Goal: Task Accomplishment & Management: Use online tool/utility

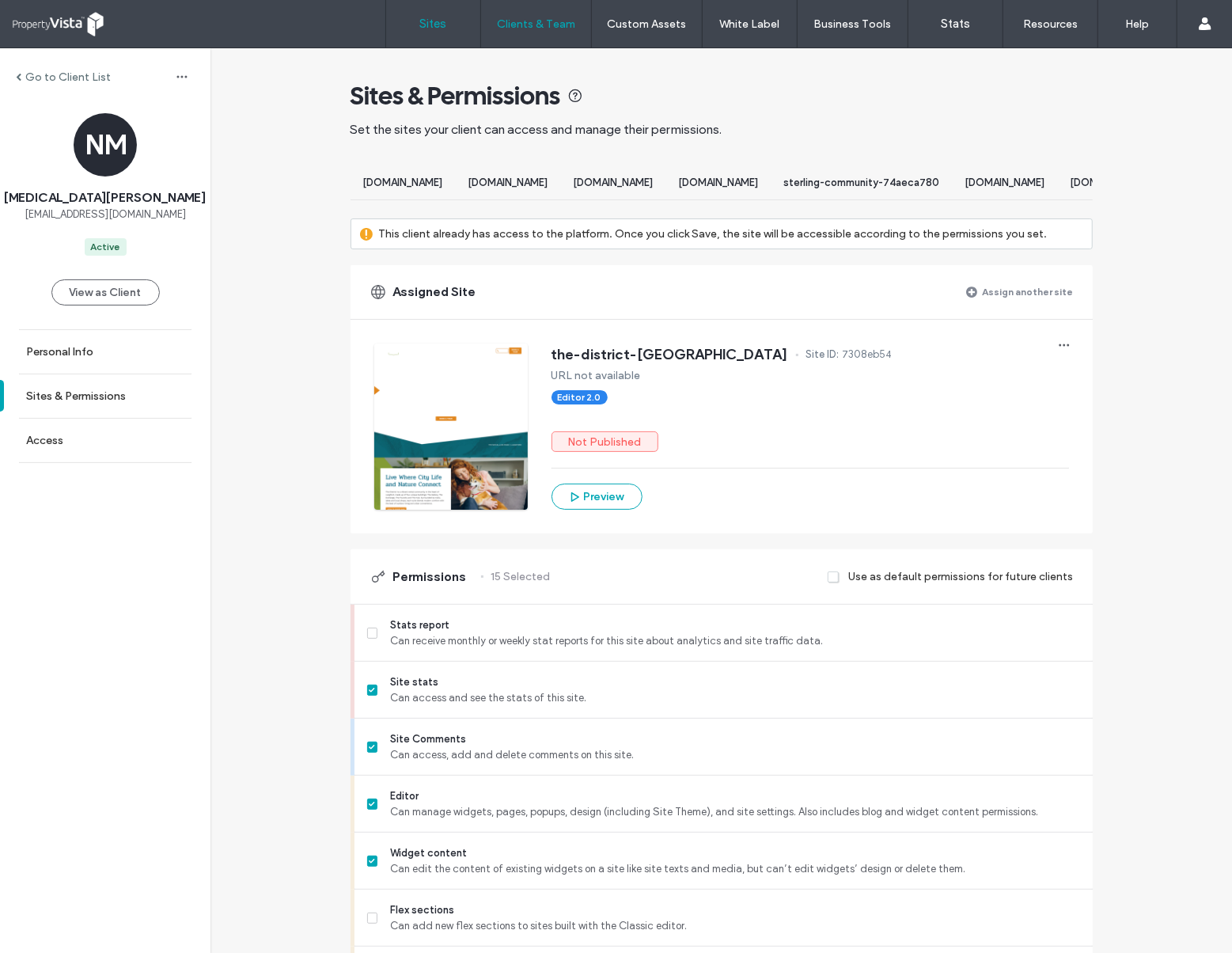
click at [456, 28] on link "Sites" at bounding box center [433, 23] width 95 height 48
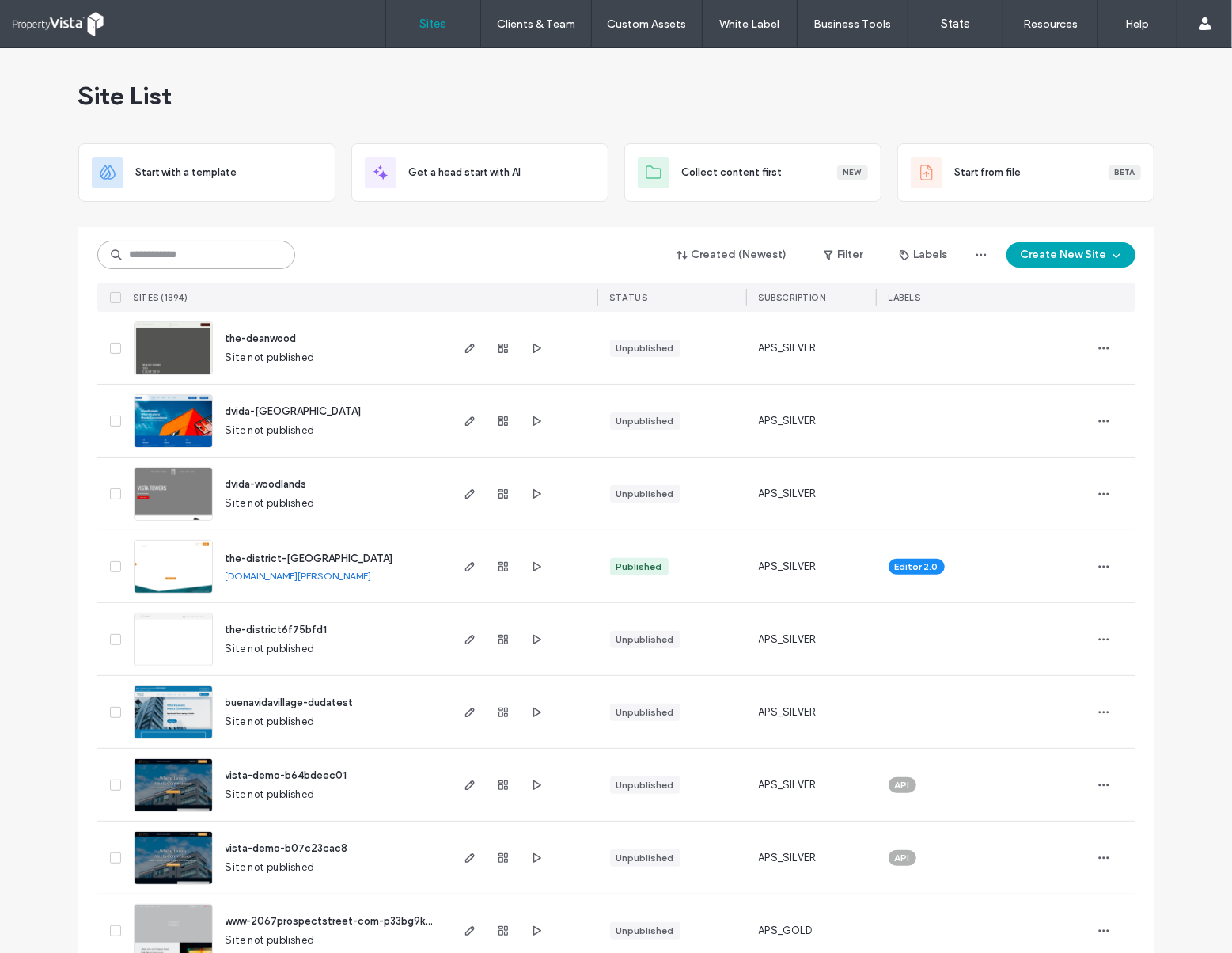
click at [181, 247] on input at bounding box center [196, 255] width 198 height 28
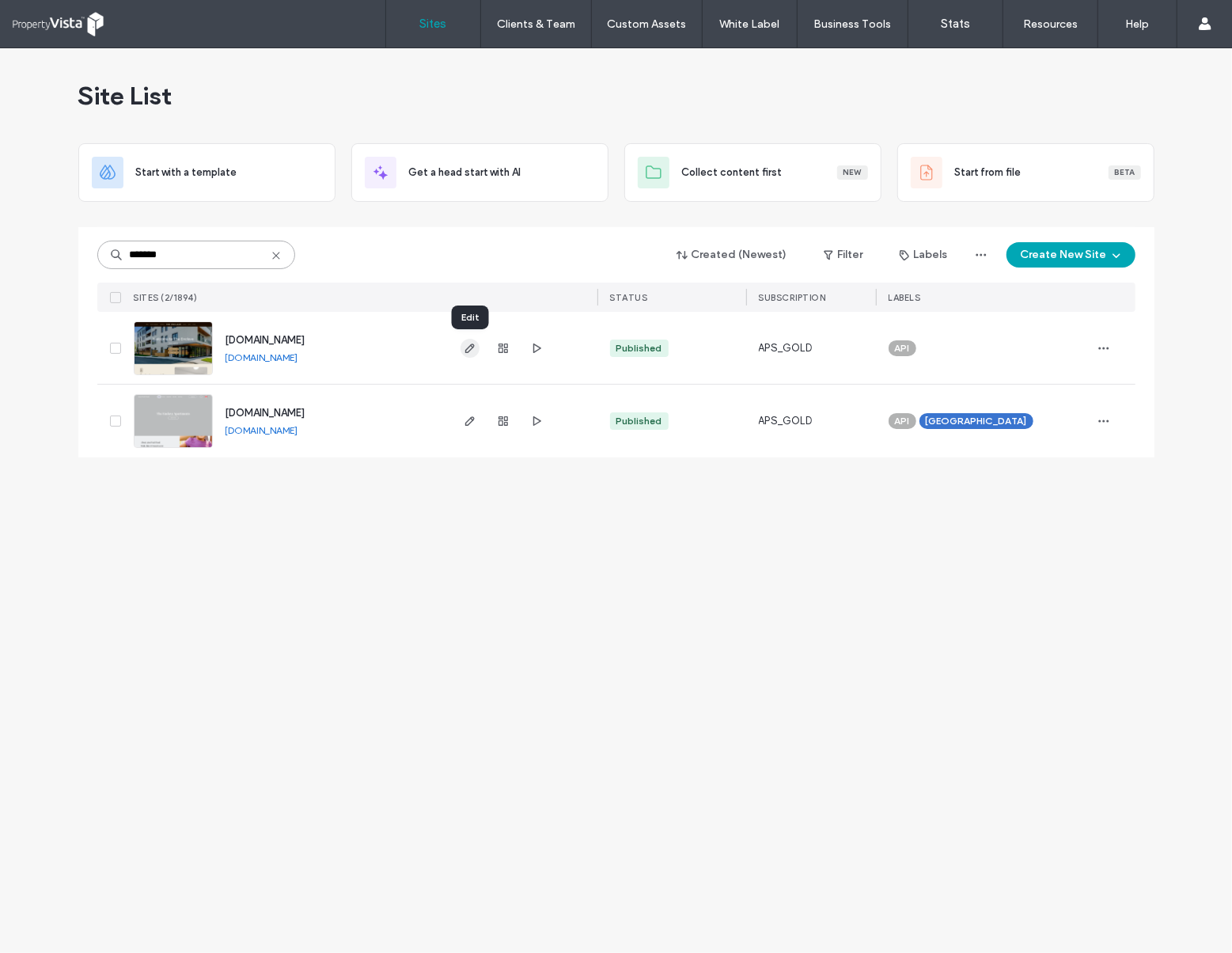
type input "*******"
click at [470, 349] on use "button" at bounding box center [469, 348] width 9 height 9
click at [497, 351] on icon "button" at bounding box center [504, 348] width 13 height 13
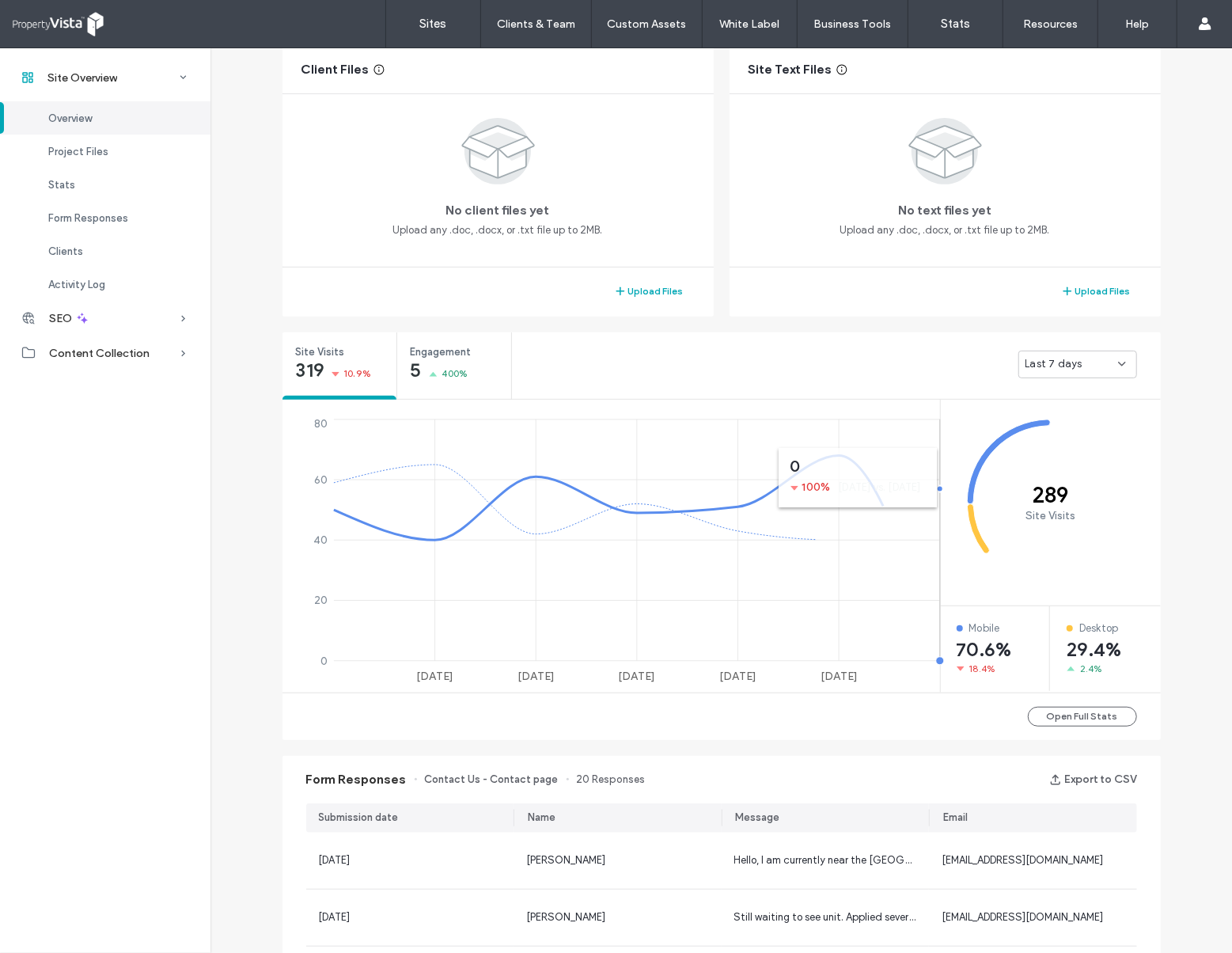
scroll to position [421, 0]
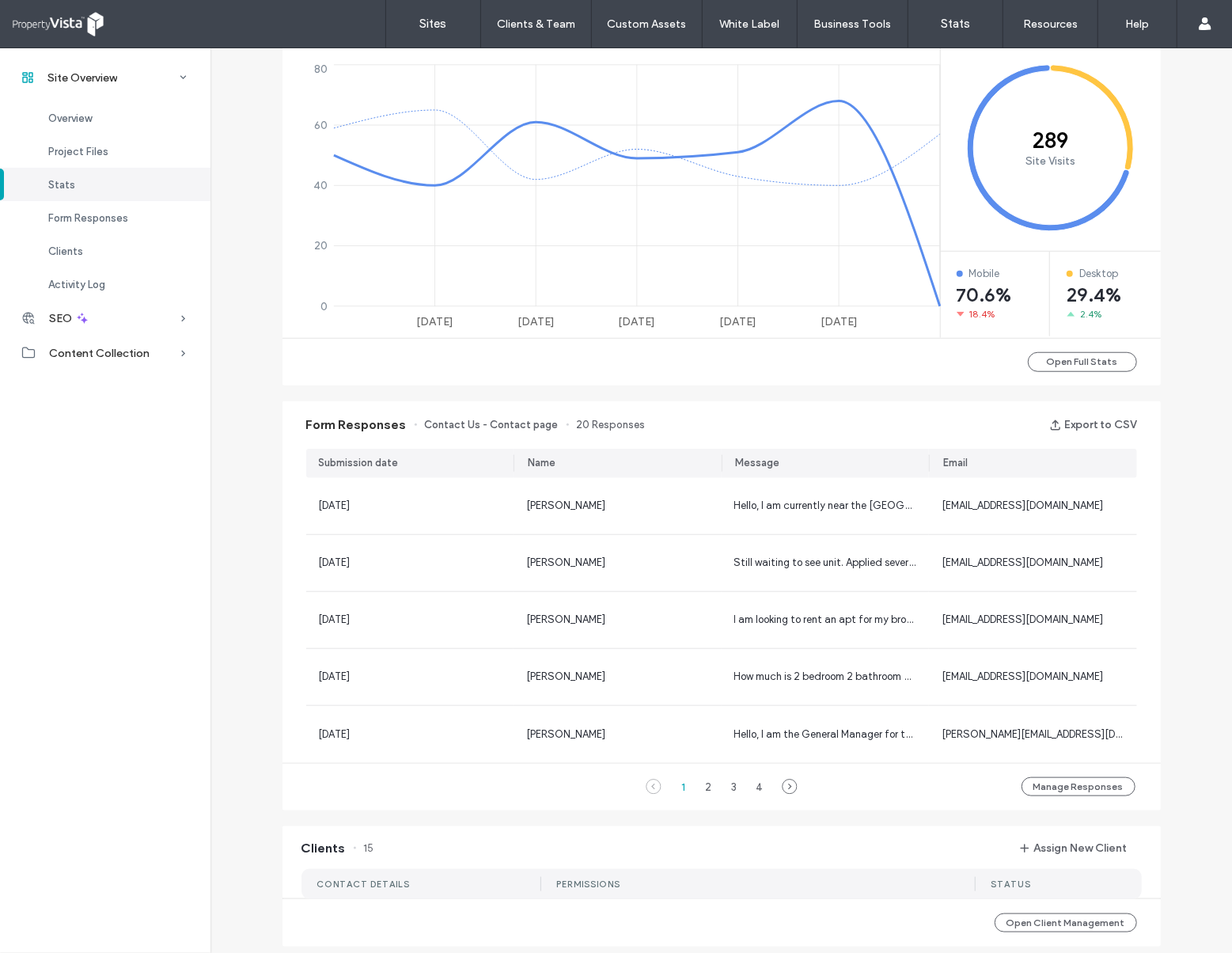
scroll to position [739, 0]
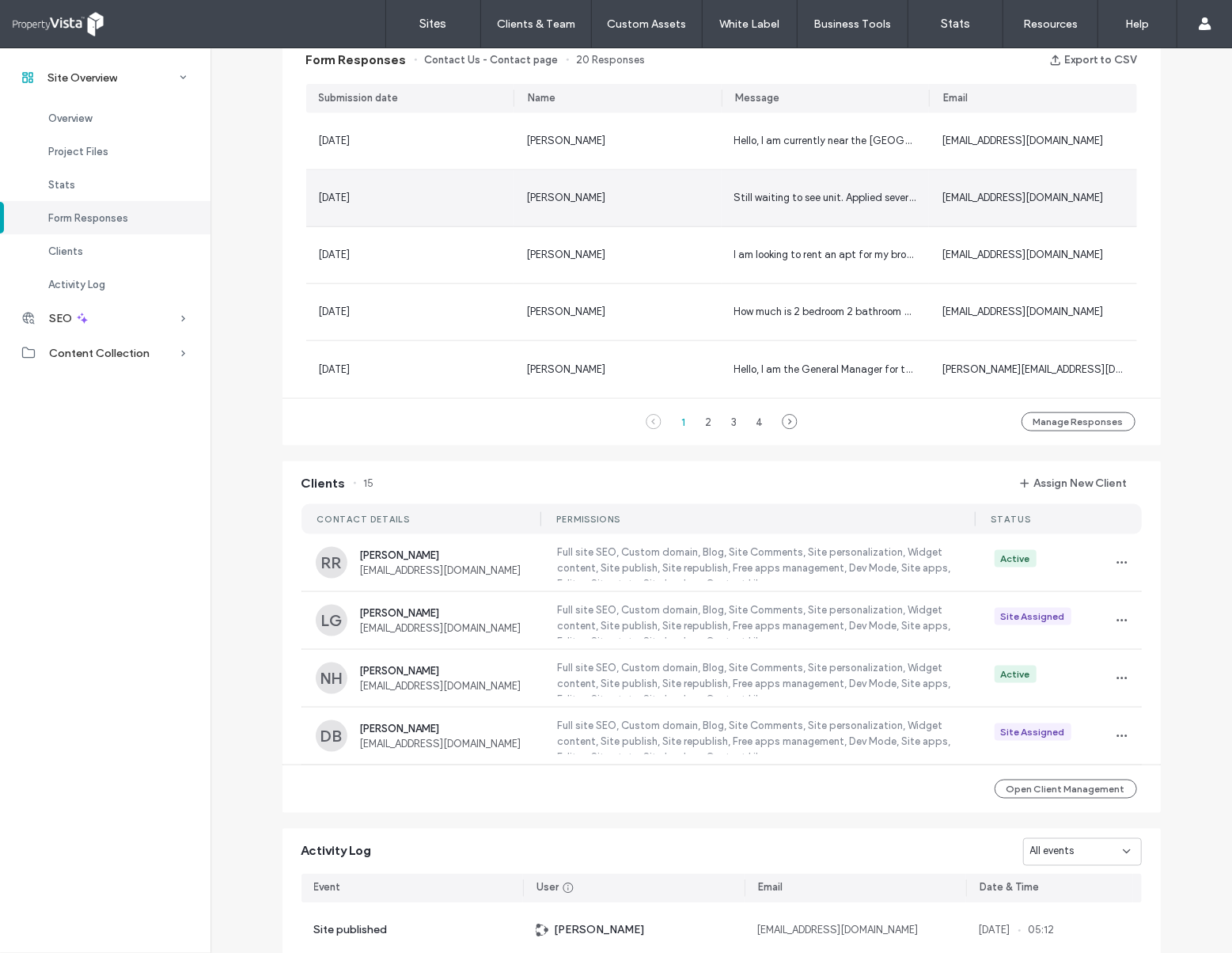
scroll to position [1055, 0]
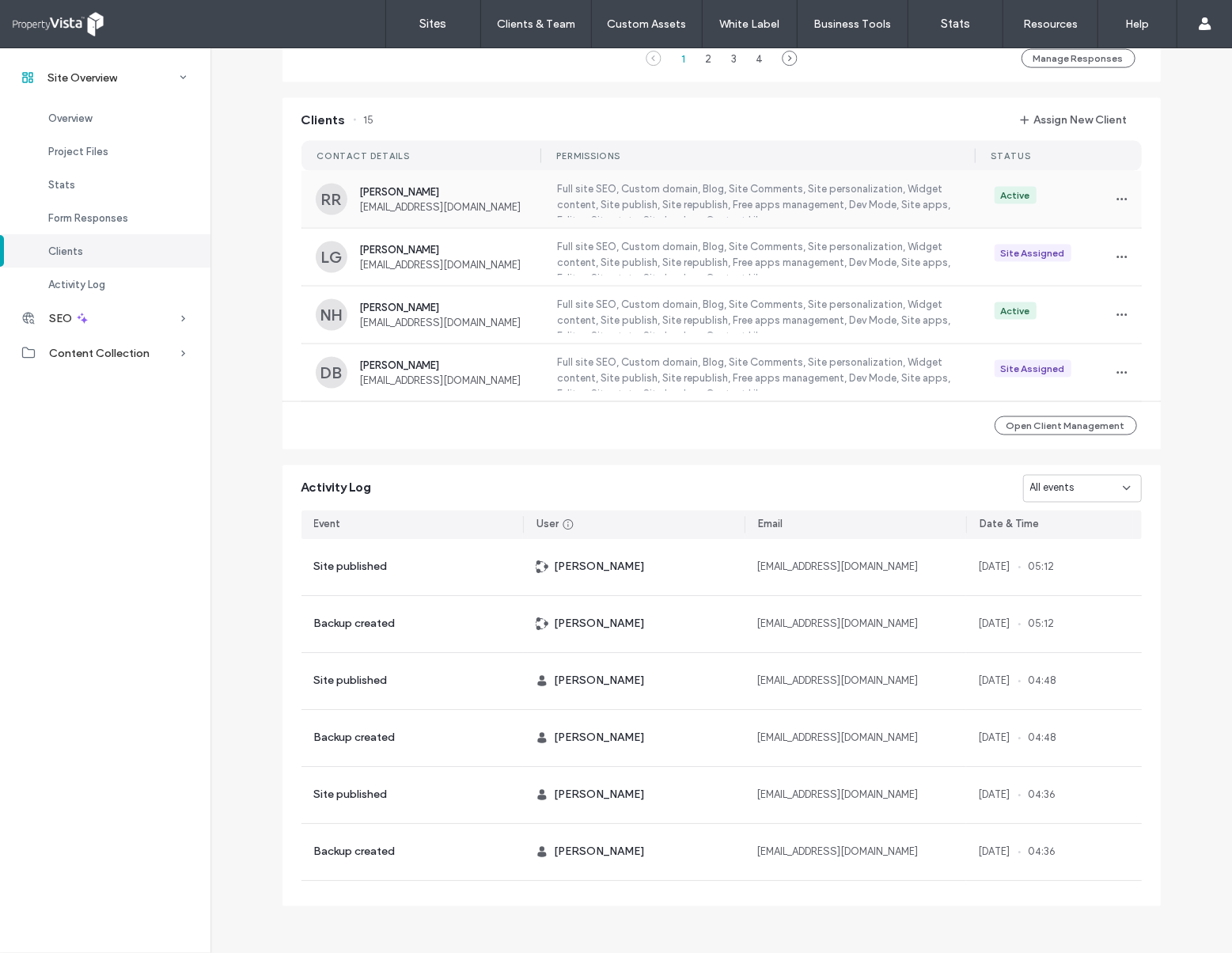
scroll to position [1415, 0]
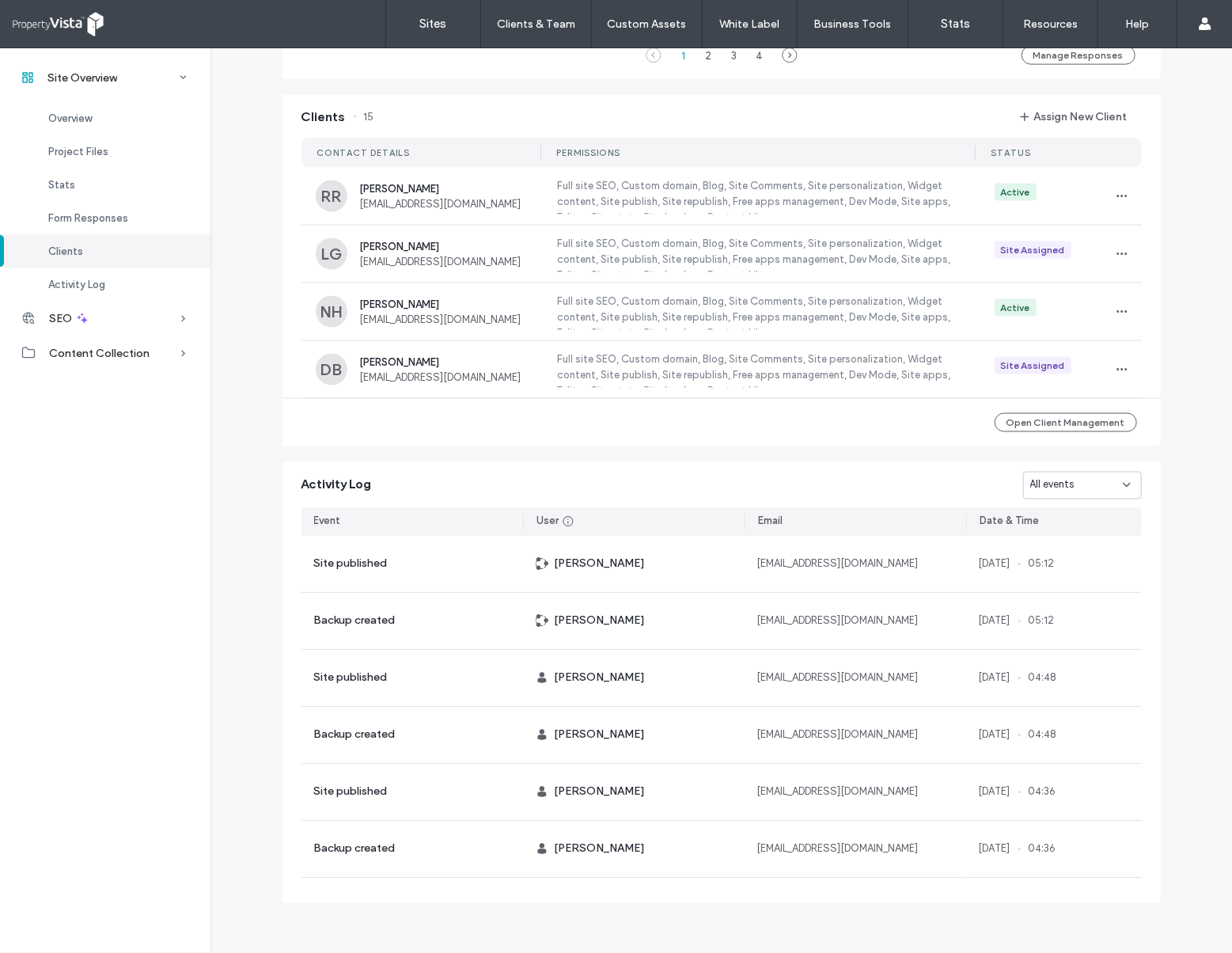
click at [1123, 478] on icon at bounding box center [1127, 485] width 13 height 13
click at [832, 482] on div "Activity Log All events" at bounding box center [722, 481] width 878 height 37
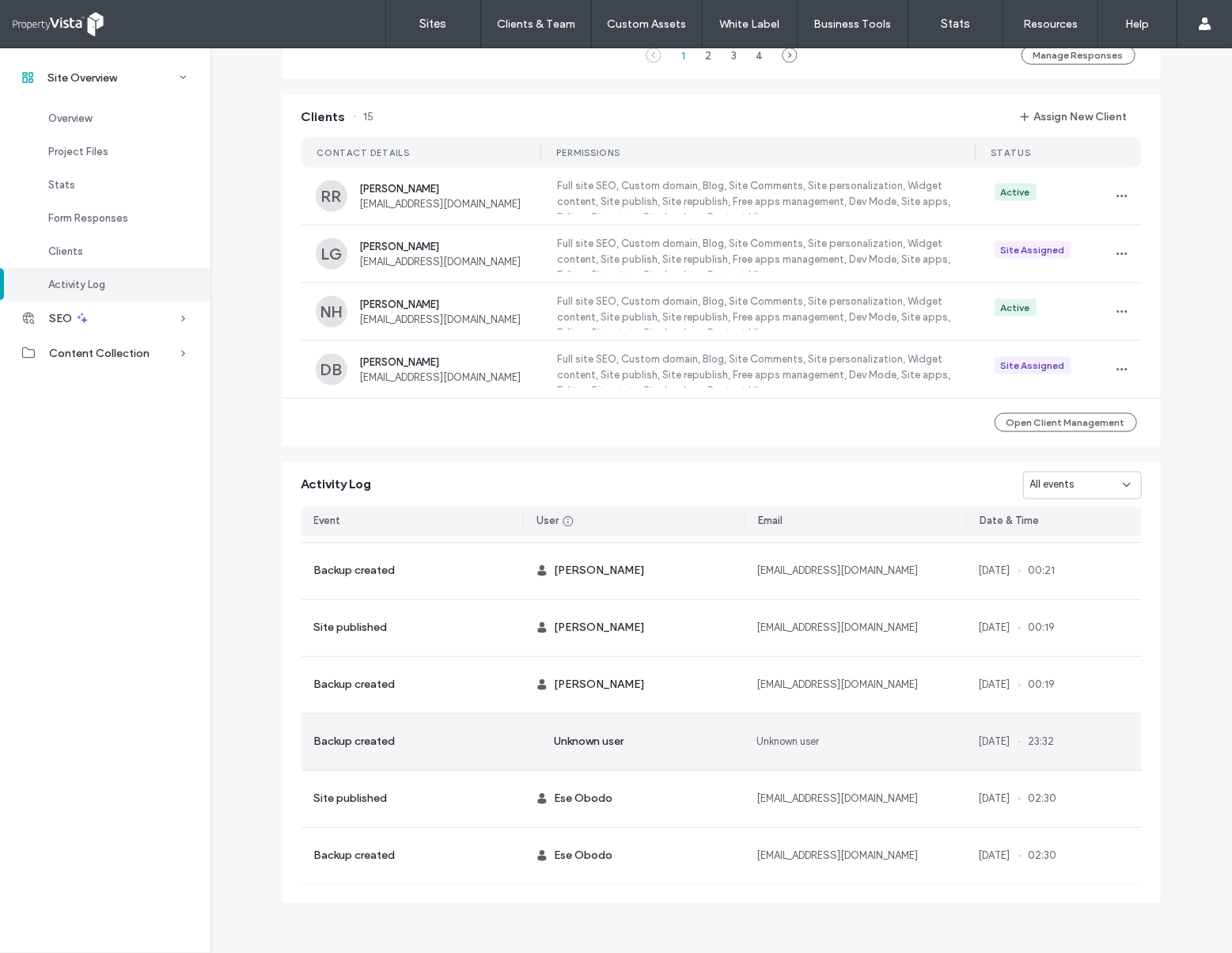
scroll to position [843, 0]
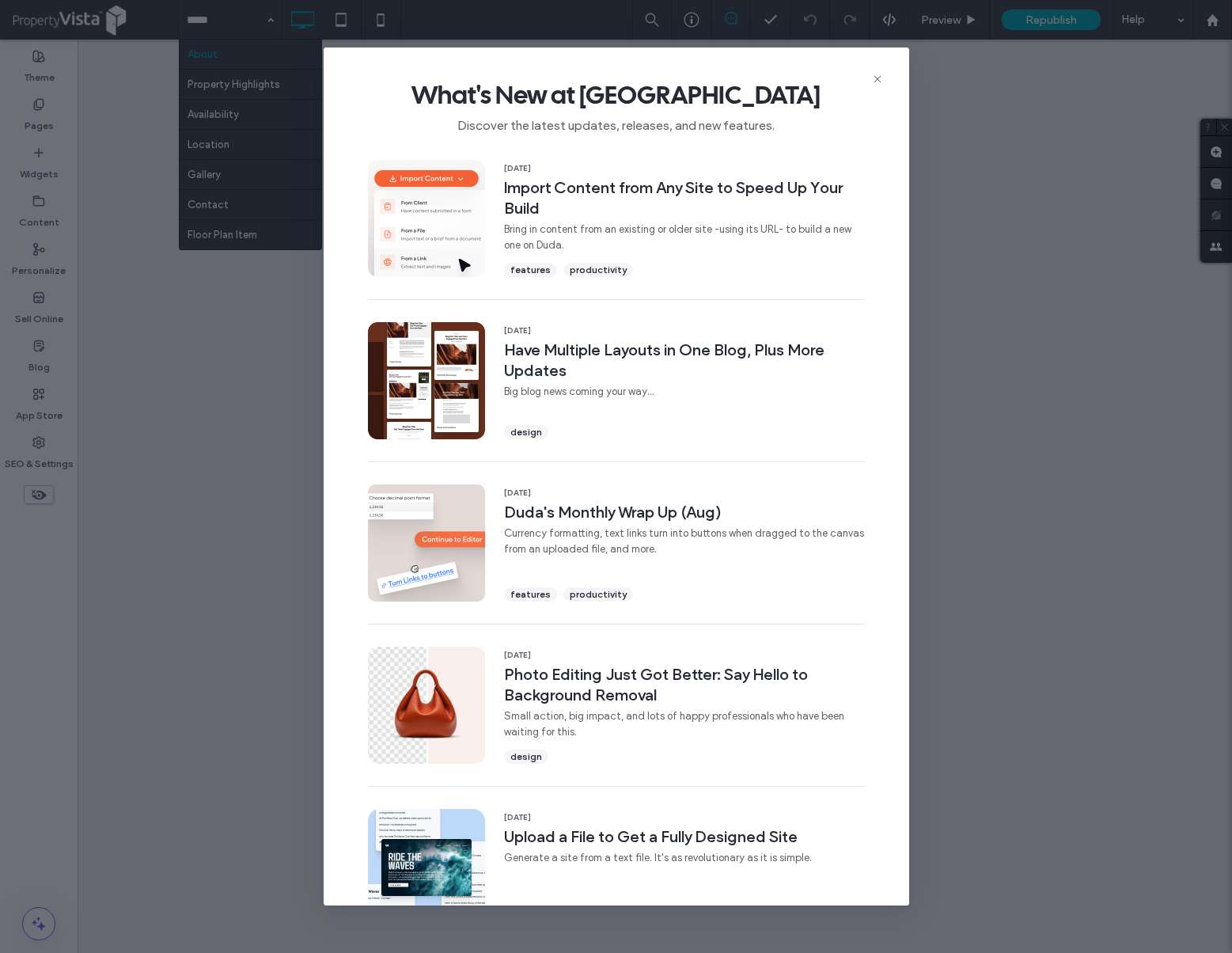
click at [873, 74] on icon at bounding box center [878, 80] width 13 height 13
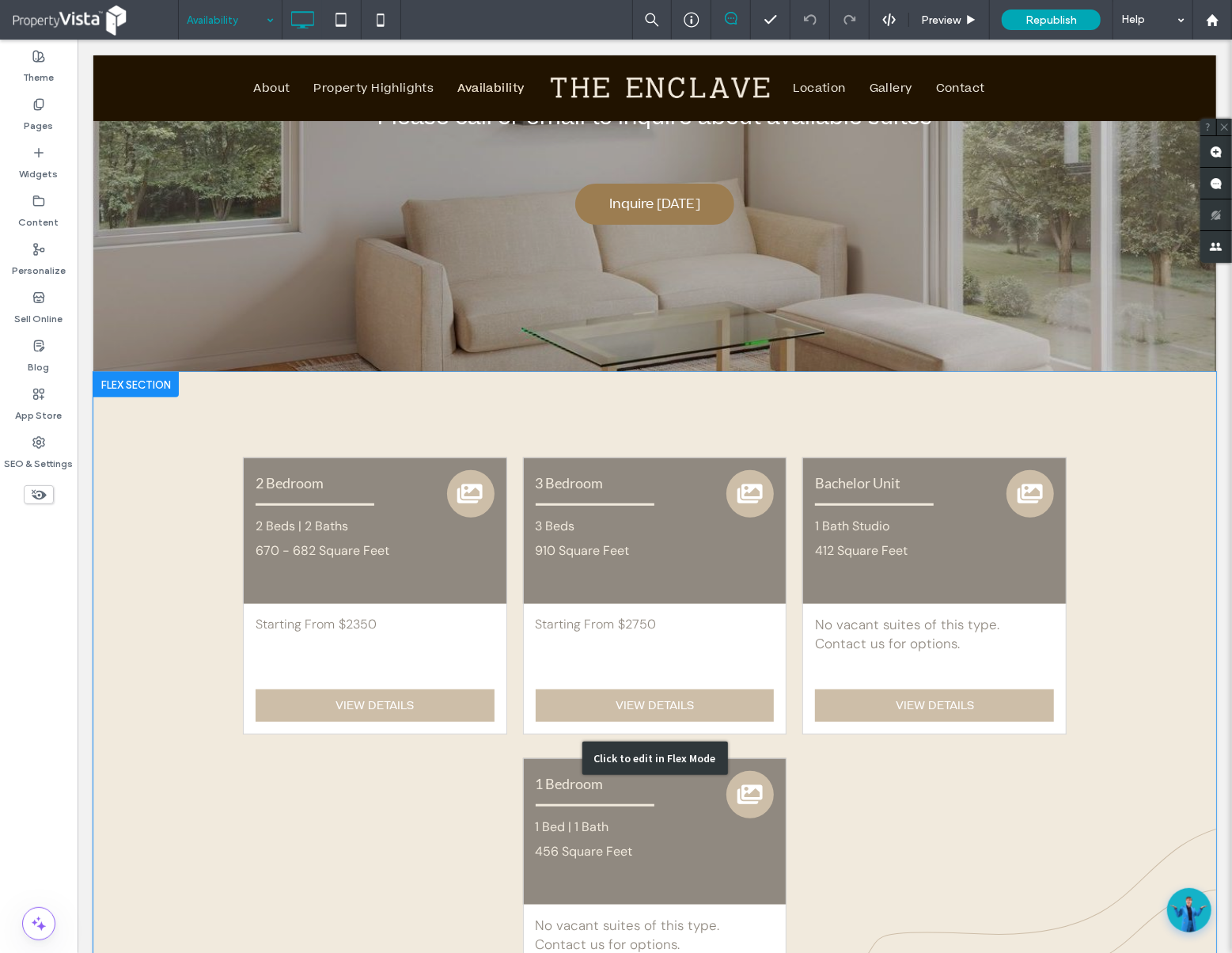
scroll to position [309, 0]
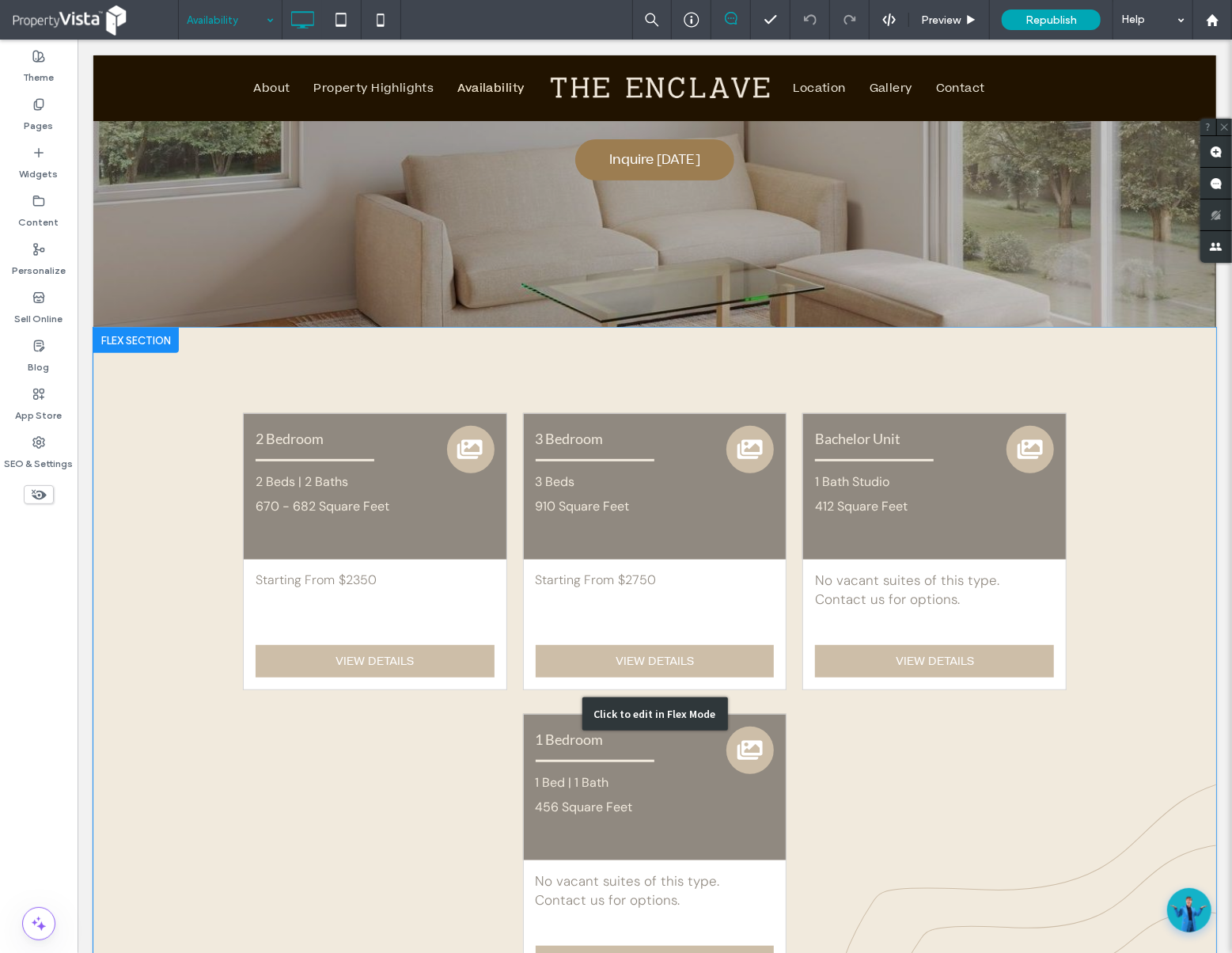
click at [648, 560] on div "Click to edit in Flex Mode" at bounding box center [653, 712] width 1122 height 772
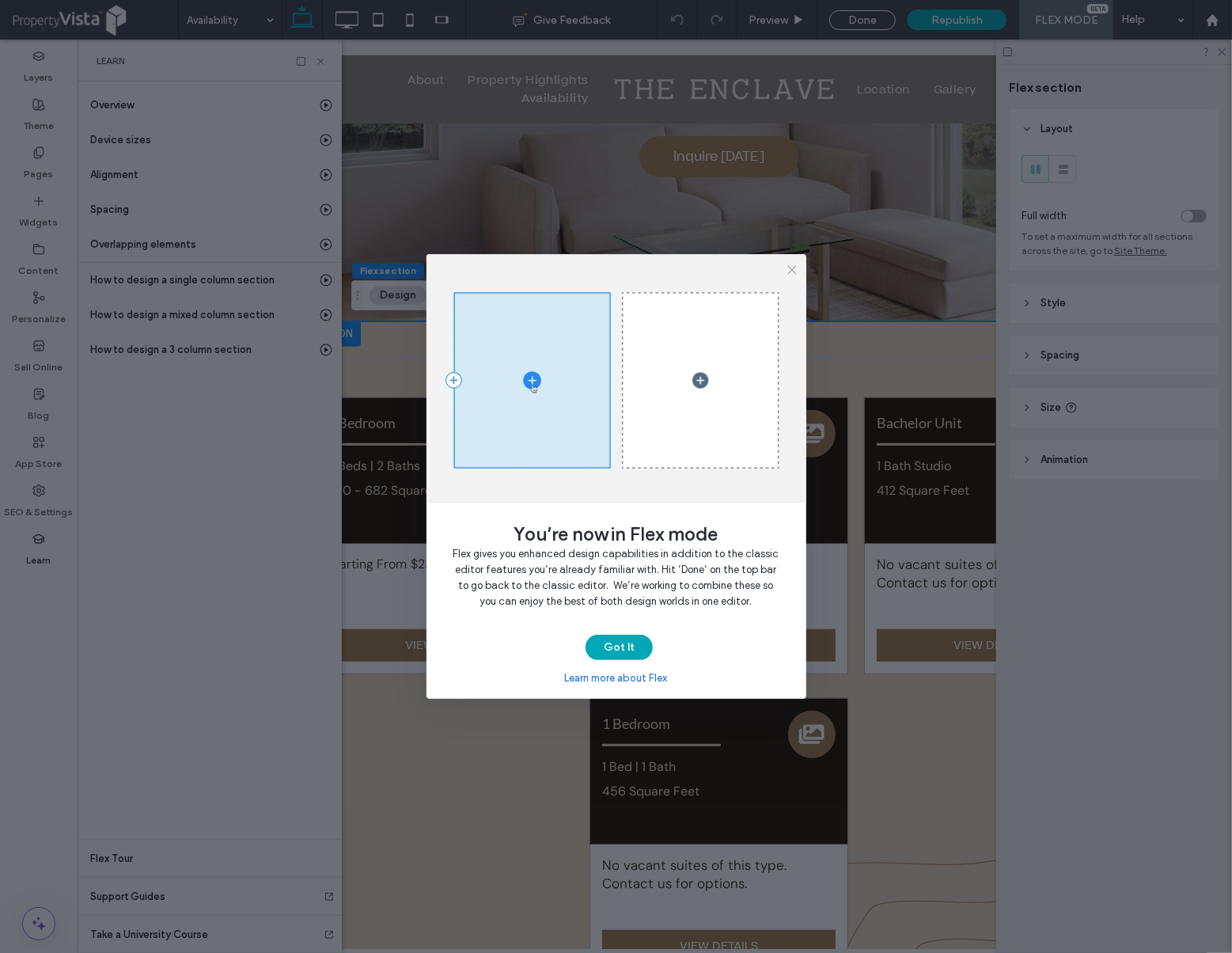
scroll to position [0, 182]
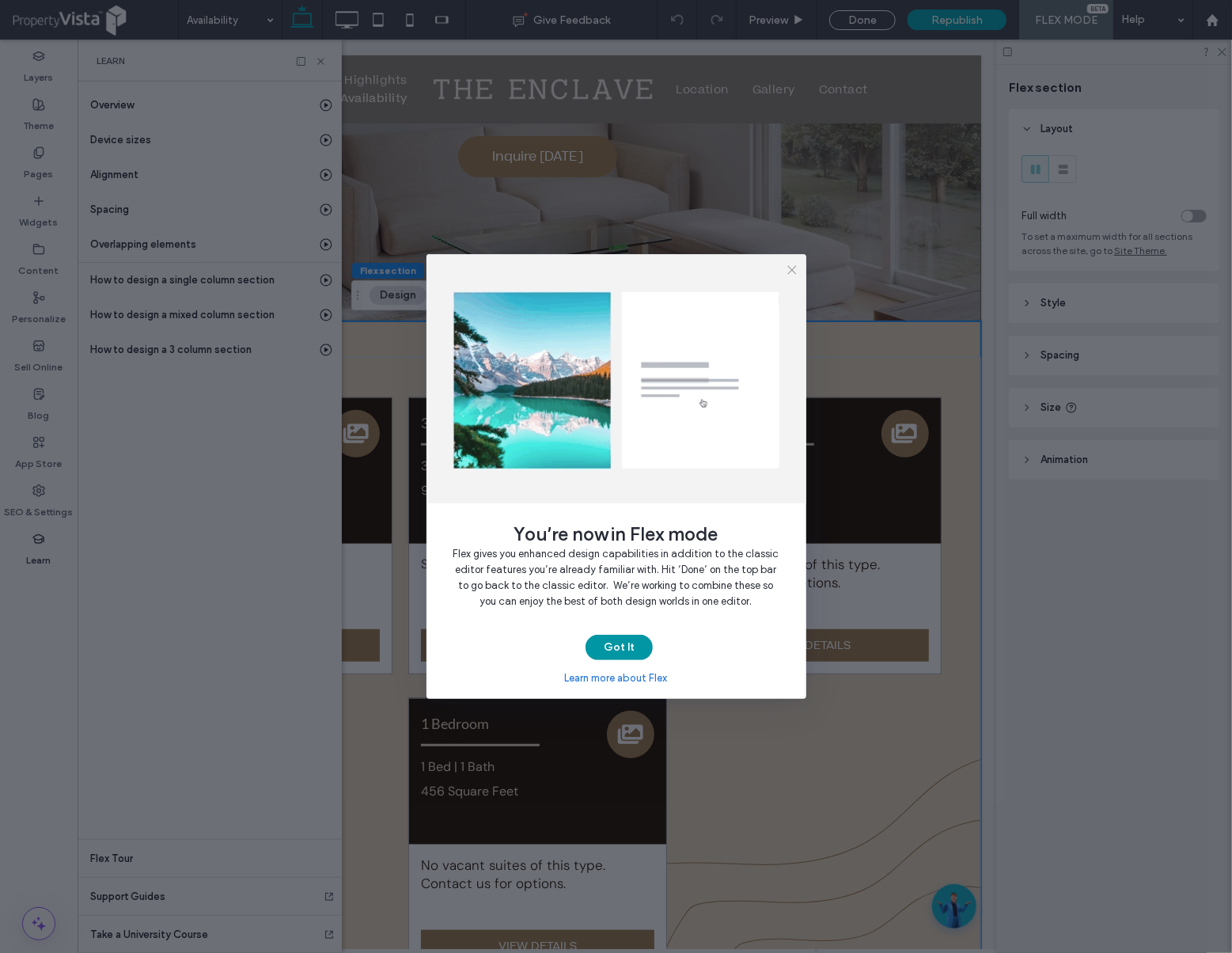
click at [623, 655] on button "Got It" at bounding box center [619, 647] width 67 height 25
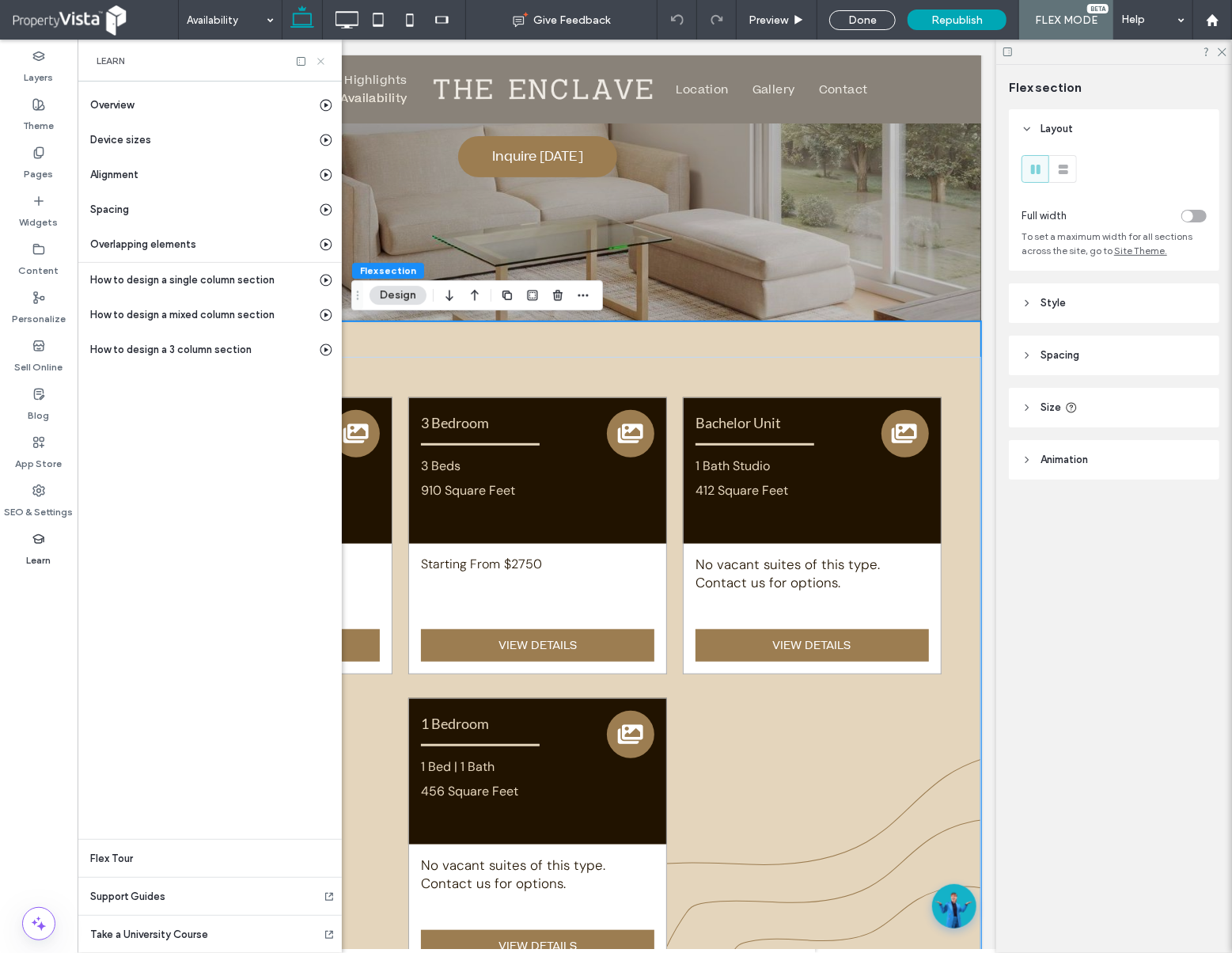
click at [318, 59] on use at bounding box center [320, 61] width 7 height 7
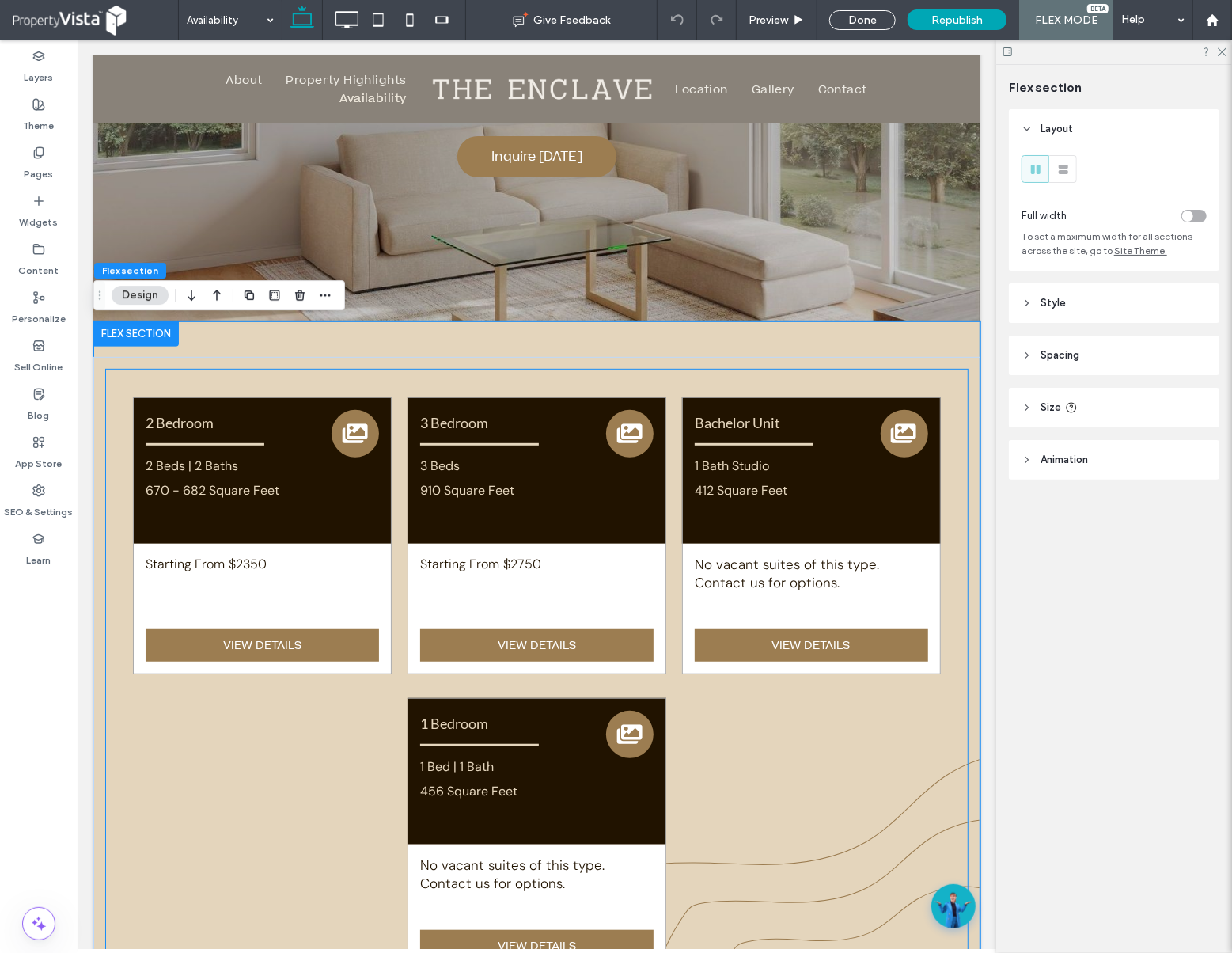
click at [478, 480] on div "910 Square Feet" at bounding box center [506, 490] width 175 height 24
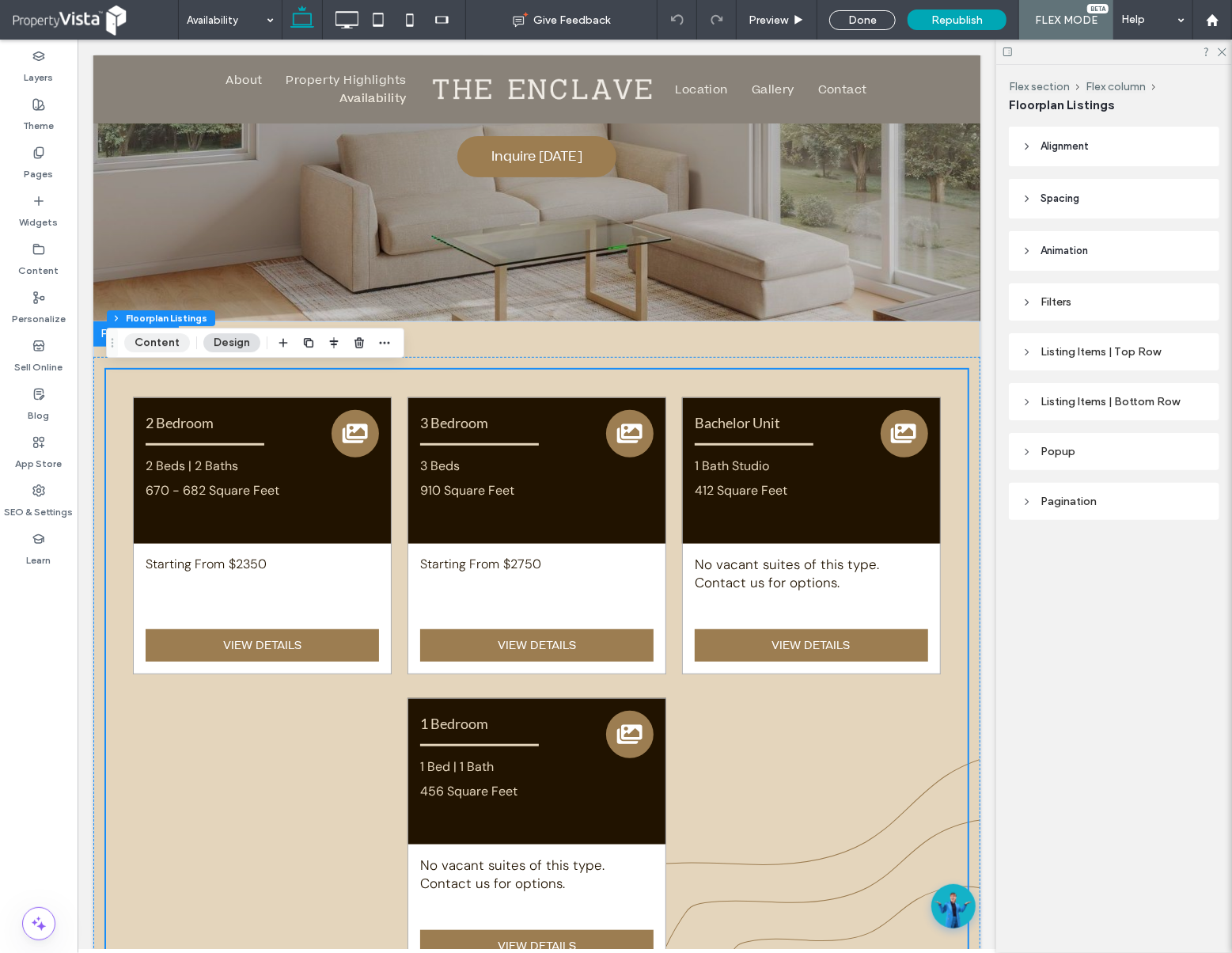
click at [161, 340] on button "Content" at bounding box center [157, 343] width 66 height 19
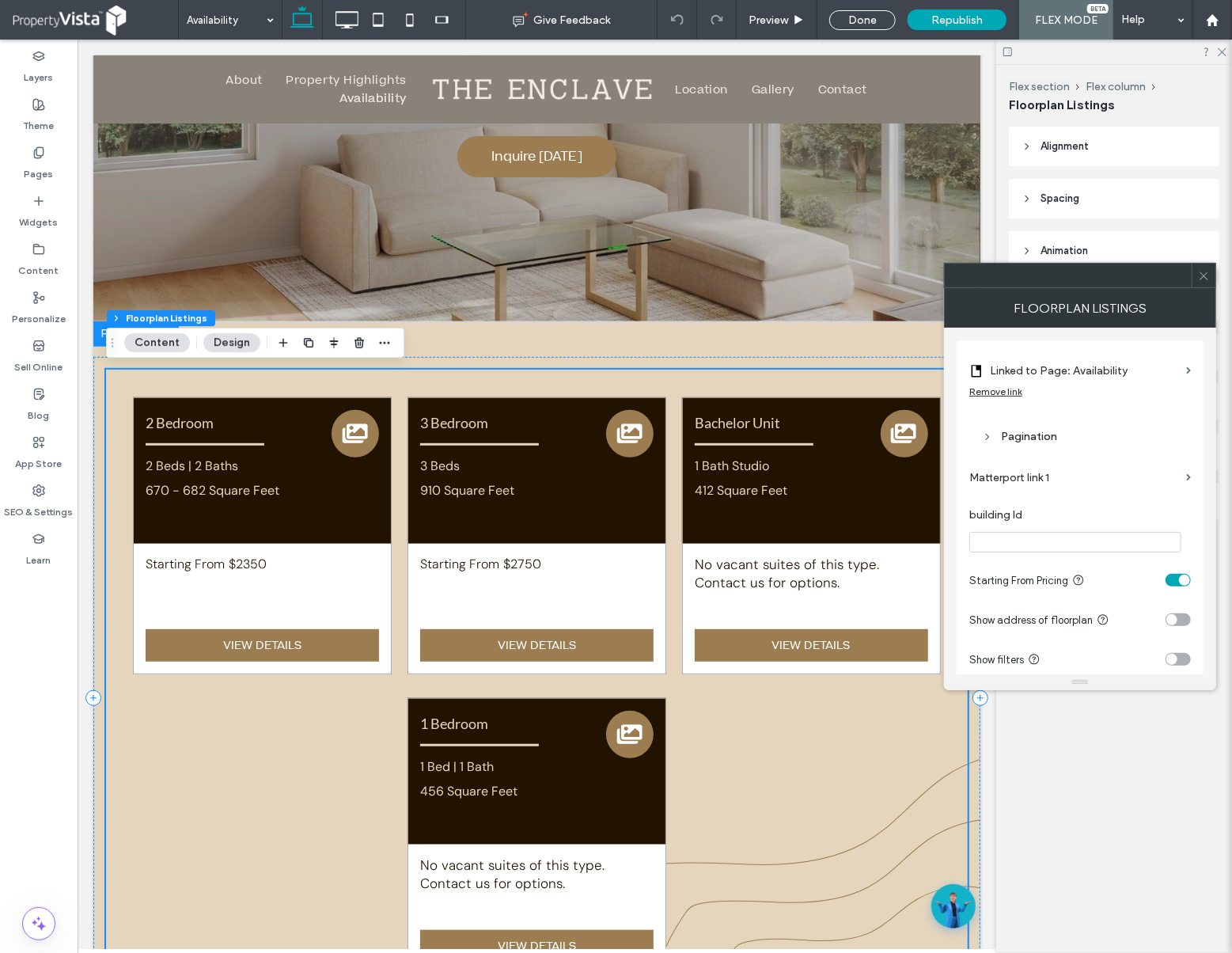
click at [1100, 374] on label "Linked to Page: Availability" at bounding box center [1084, 370] width 190 height 29
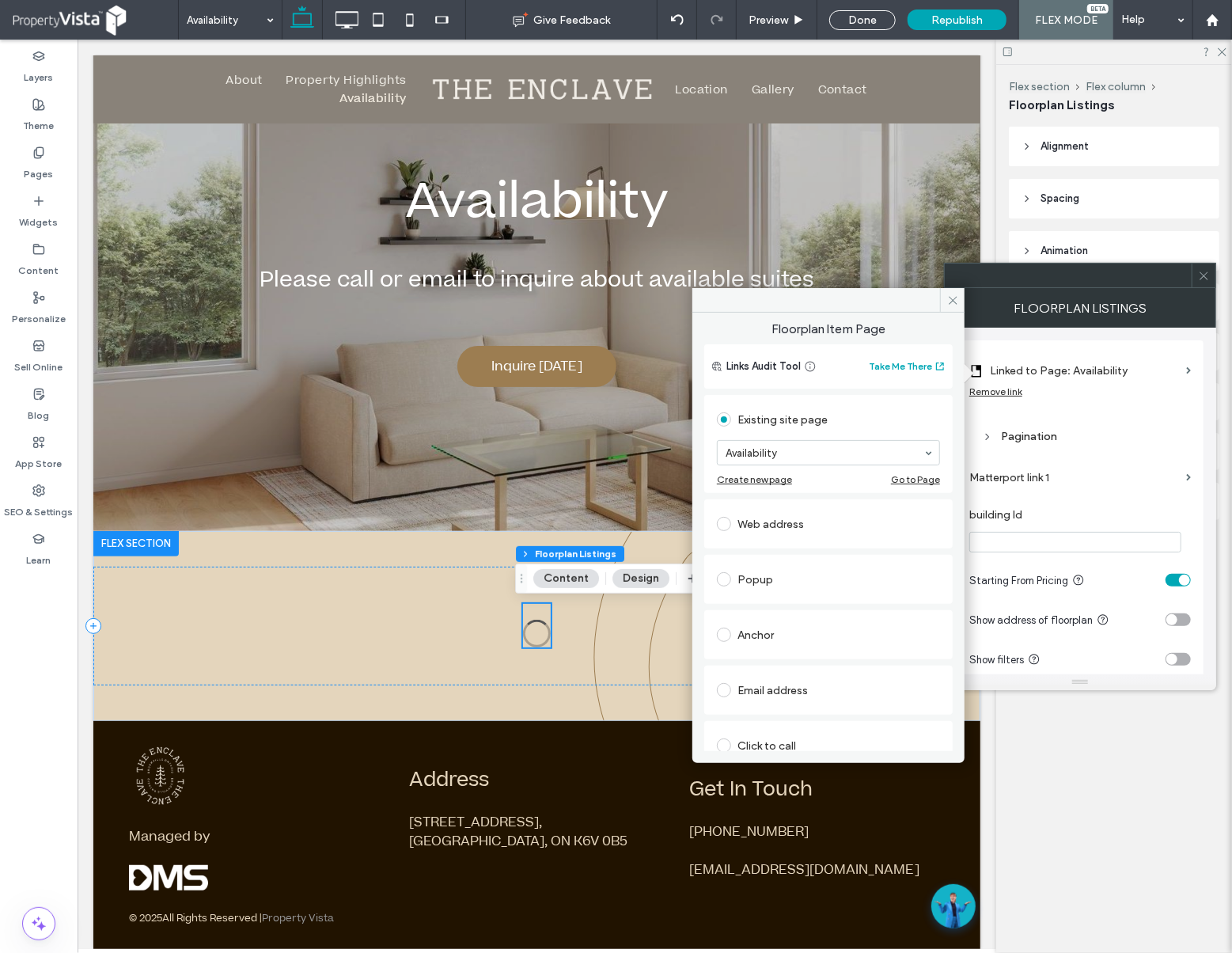
scroll to position [309, 0]
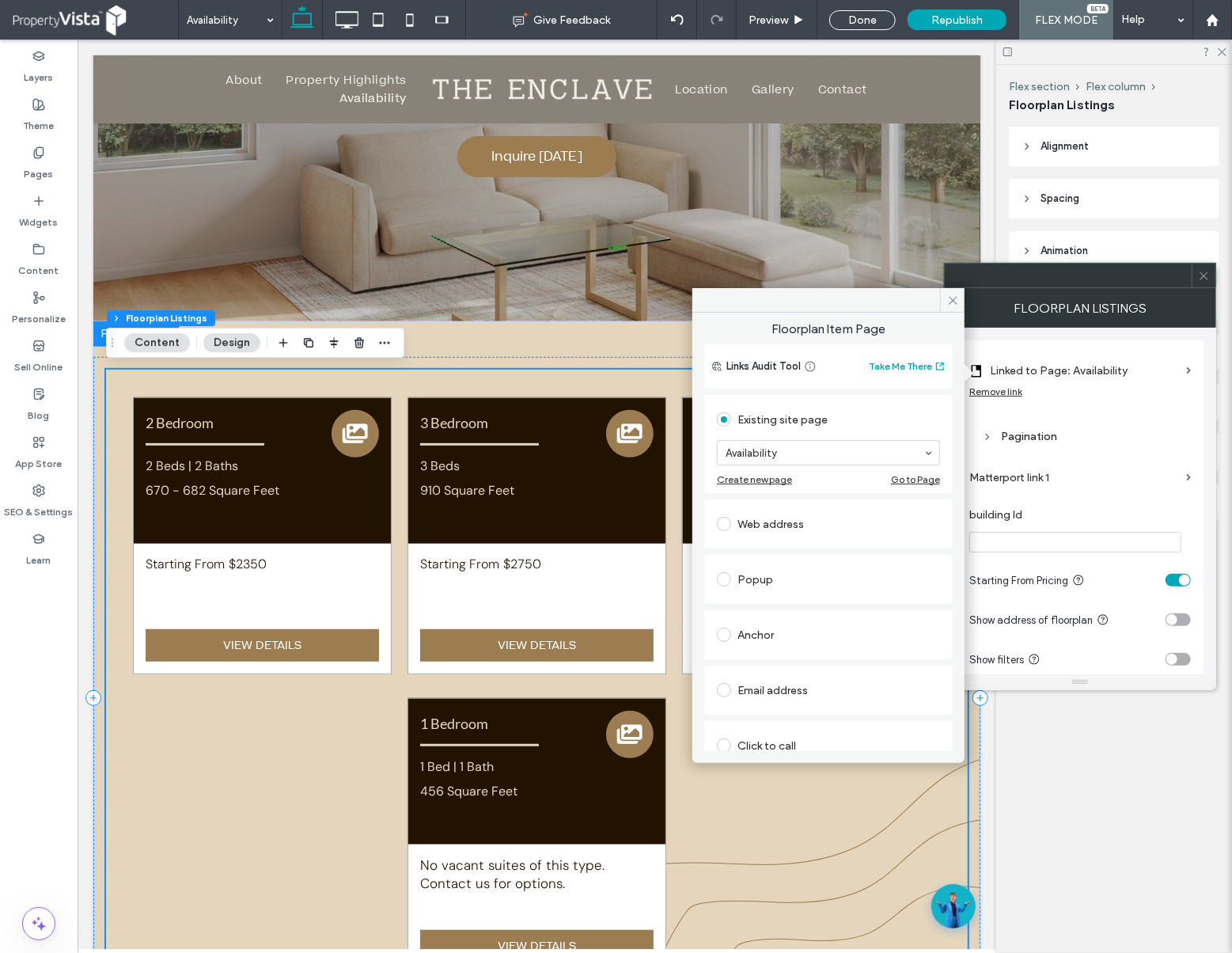
click at [725, 520] on span at bounding box center [724, 523] width 14 height 14
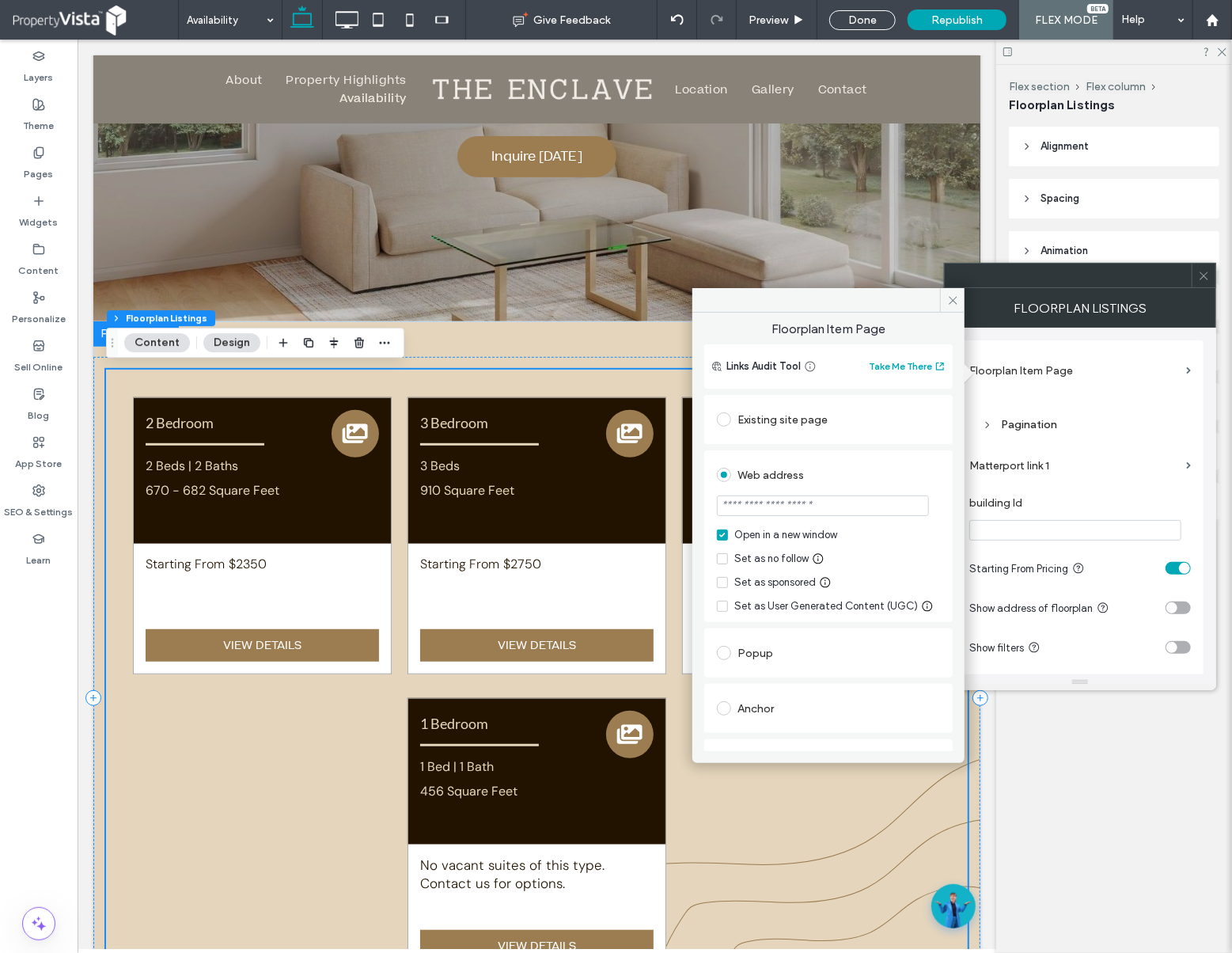
click at [729, 421] on span at bounding box center [724, 418] width 14 height 14
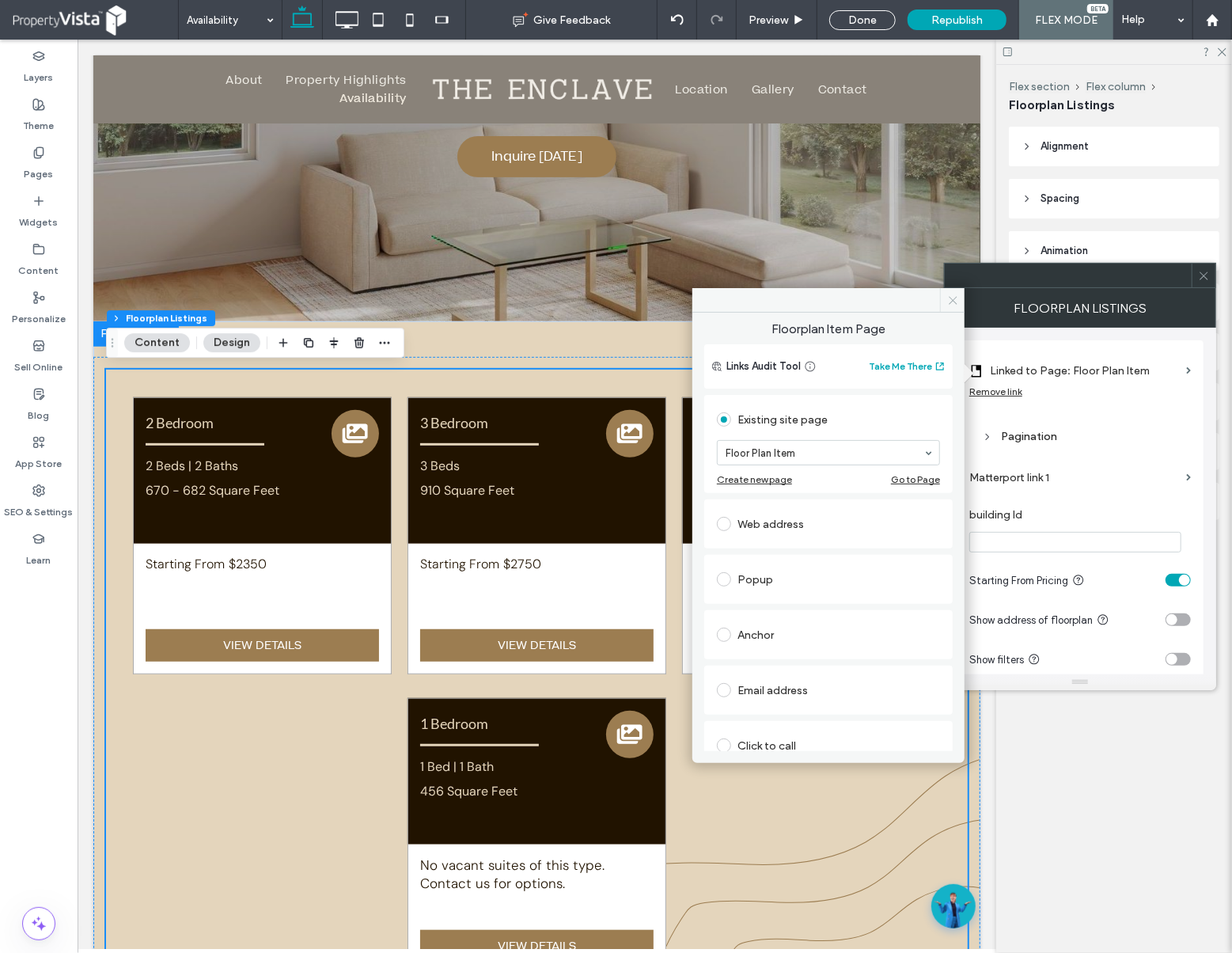
click at [957, 304] on icon at bounding box center [953, 300] width 12 height 12
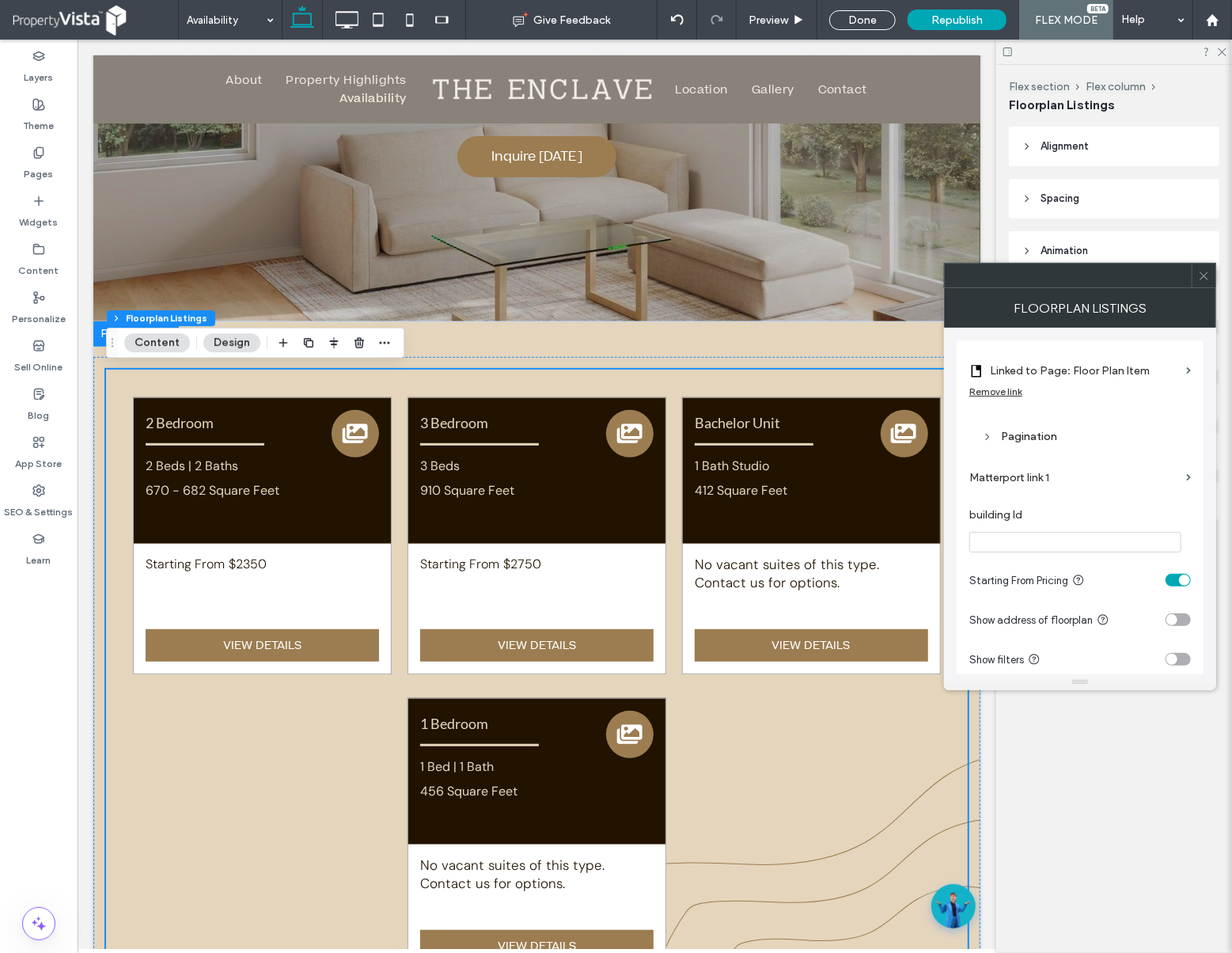
click at [1201, 276] on icon at bounding box center [1204, 275] width 12 height 12
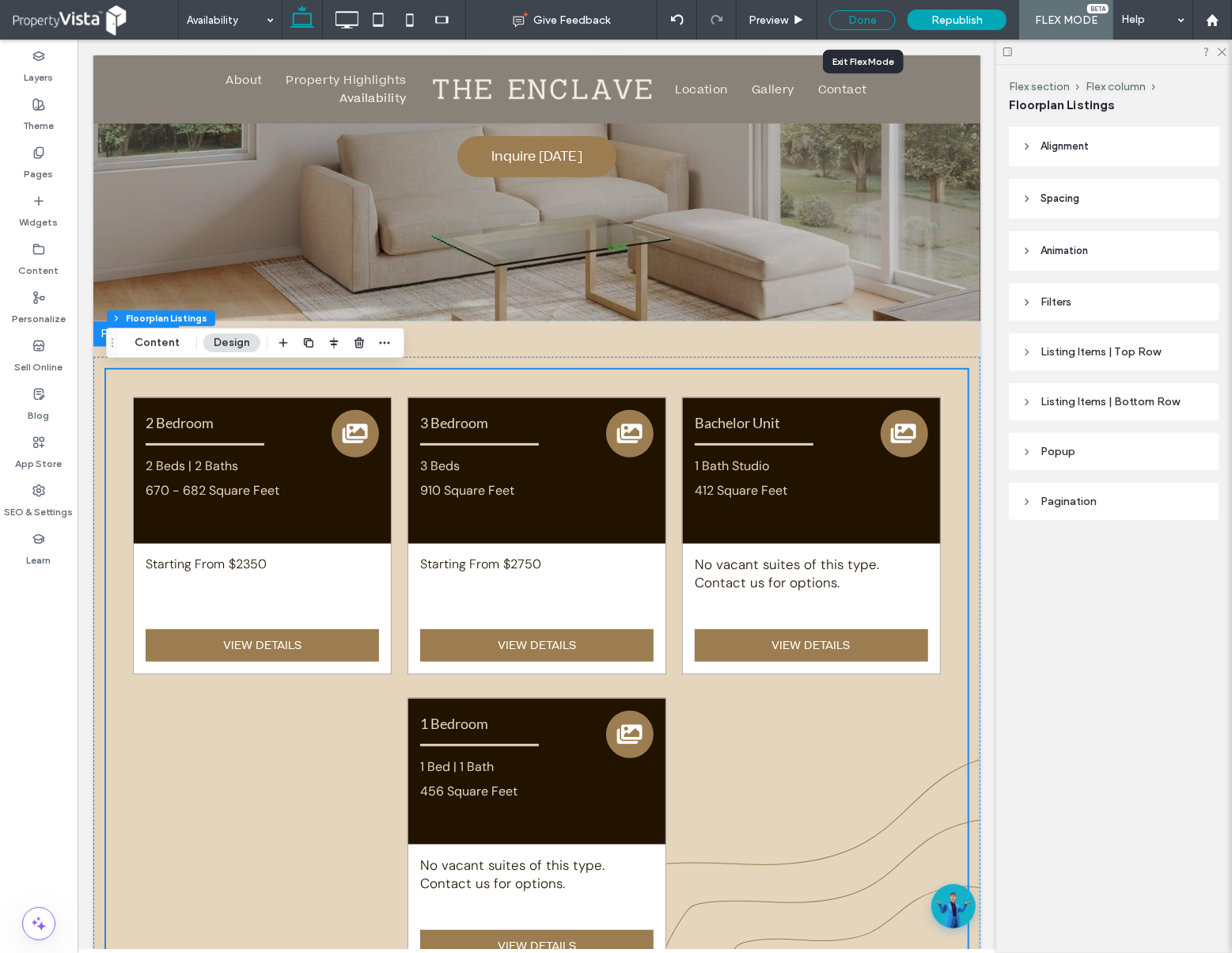
click at [869, 13] on div "Done" at bounding box center [862, 20] width 66 height 20
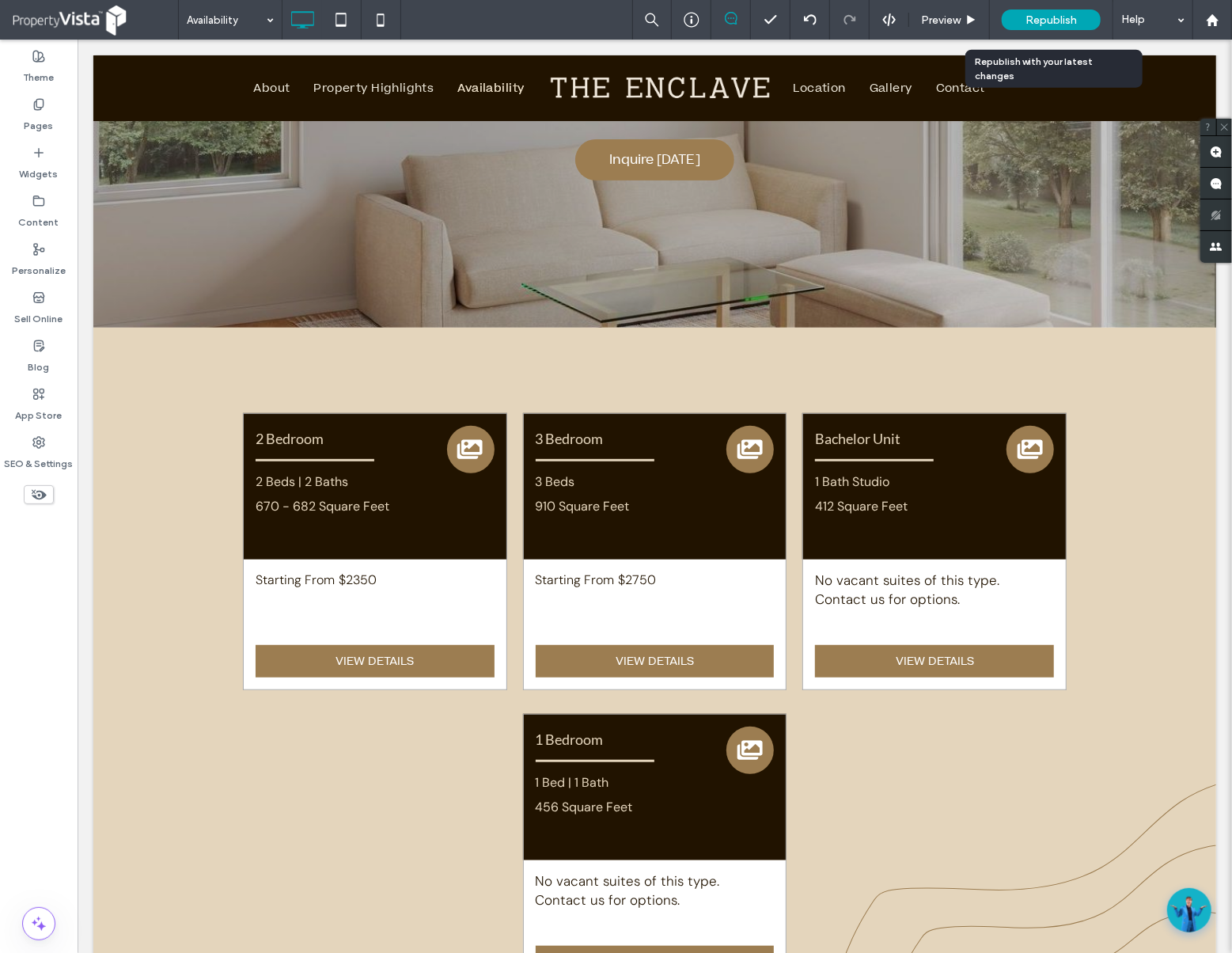
click at [1062, 23] on span "Republish" at bounding box center [1050, 20] width 51 height 13
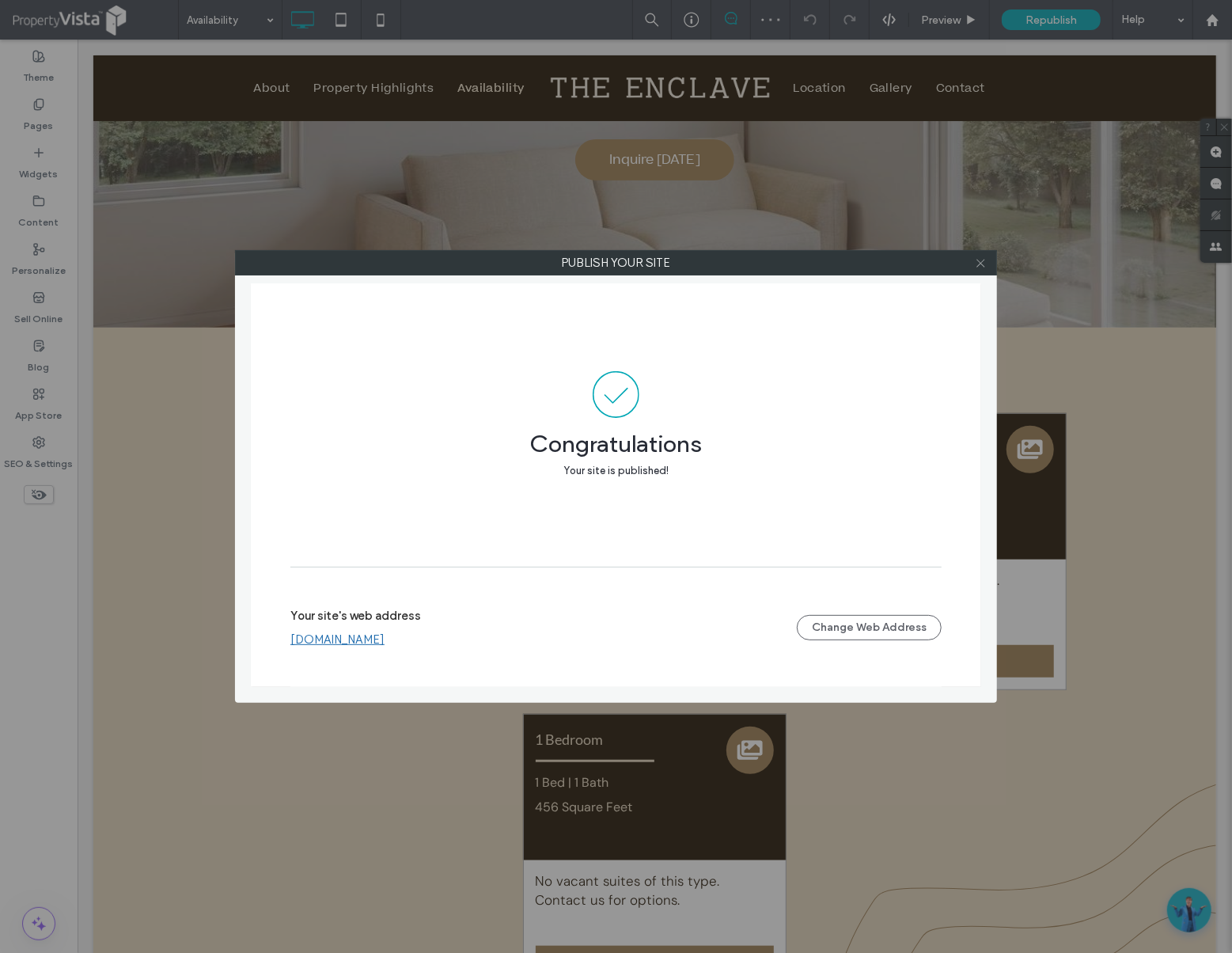
click at [985, 260] on icon at bounding box center [980, 263] width 12 height 12
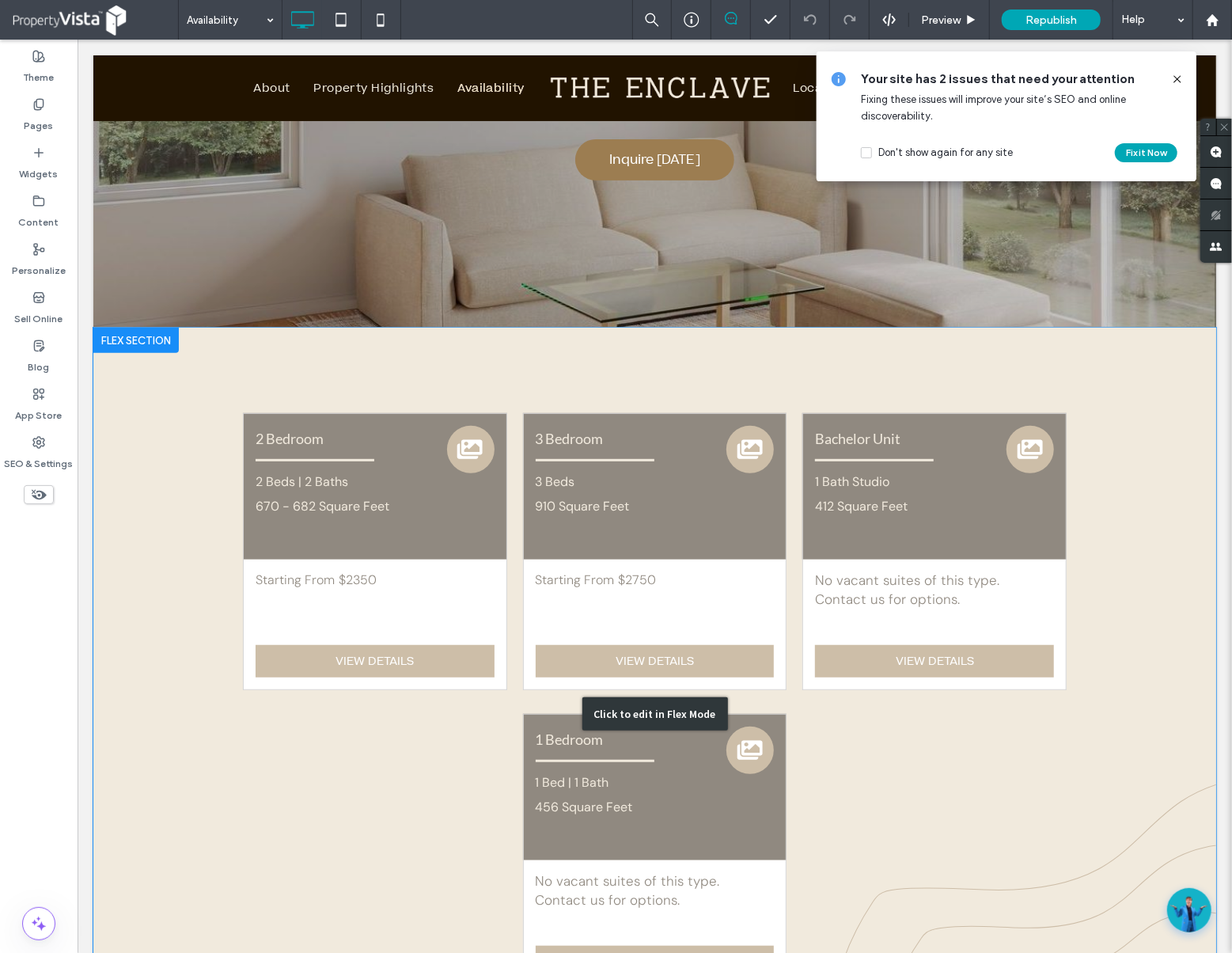
click at [949, 491] on div "Click to edit in Flex Mode" at bounding box center [653, 712] width 1122 height 772
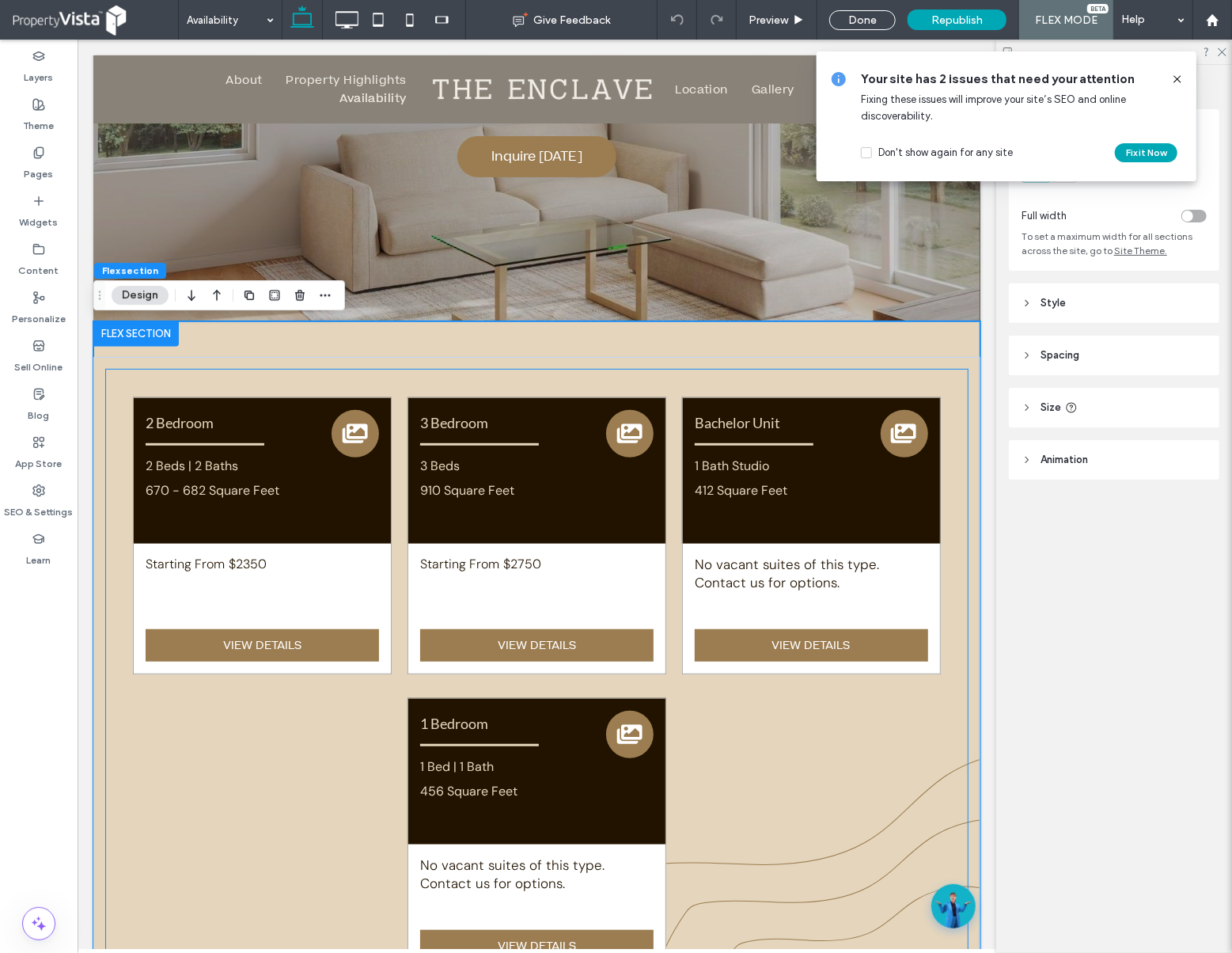
click at [570, 513] on div at bounding box center [506, 516] width 175 height 29
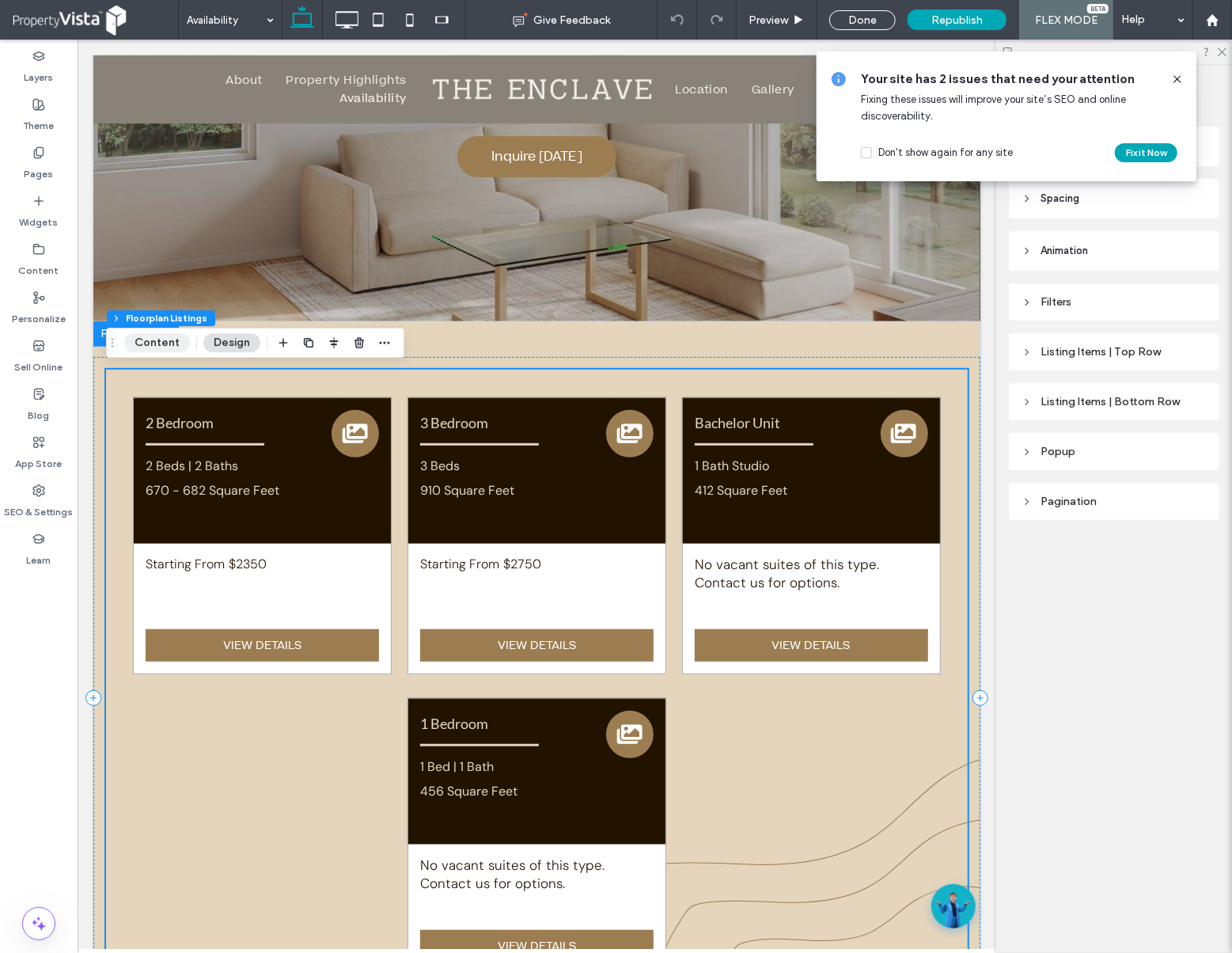
click at [149, 349] on button "Content" at bounding box center [157, 343] width 66 height 19
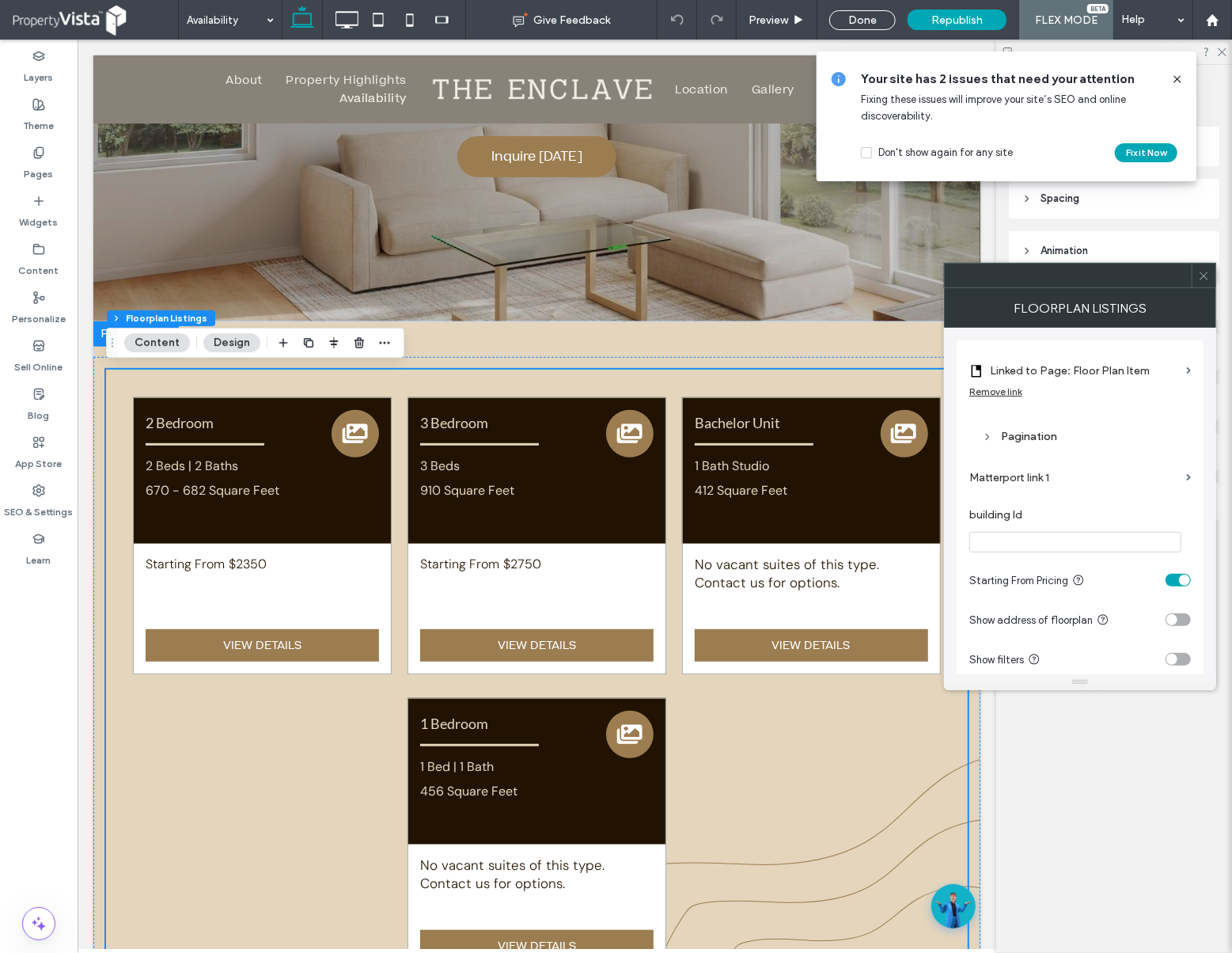
click at [1182, 74] on icon at bounding box center [1178, 80] width 13 height 13
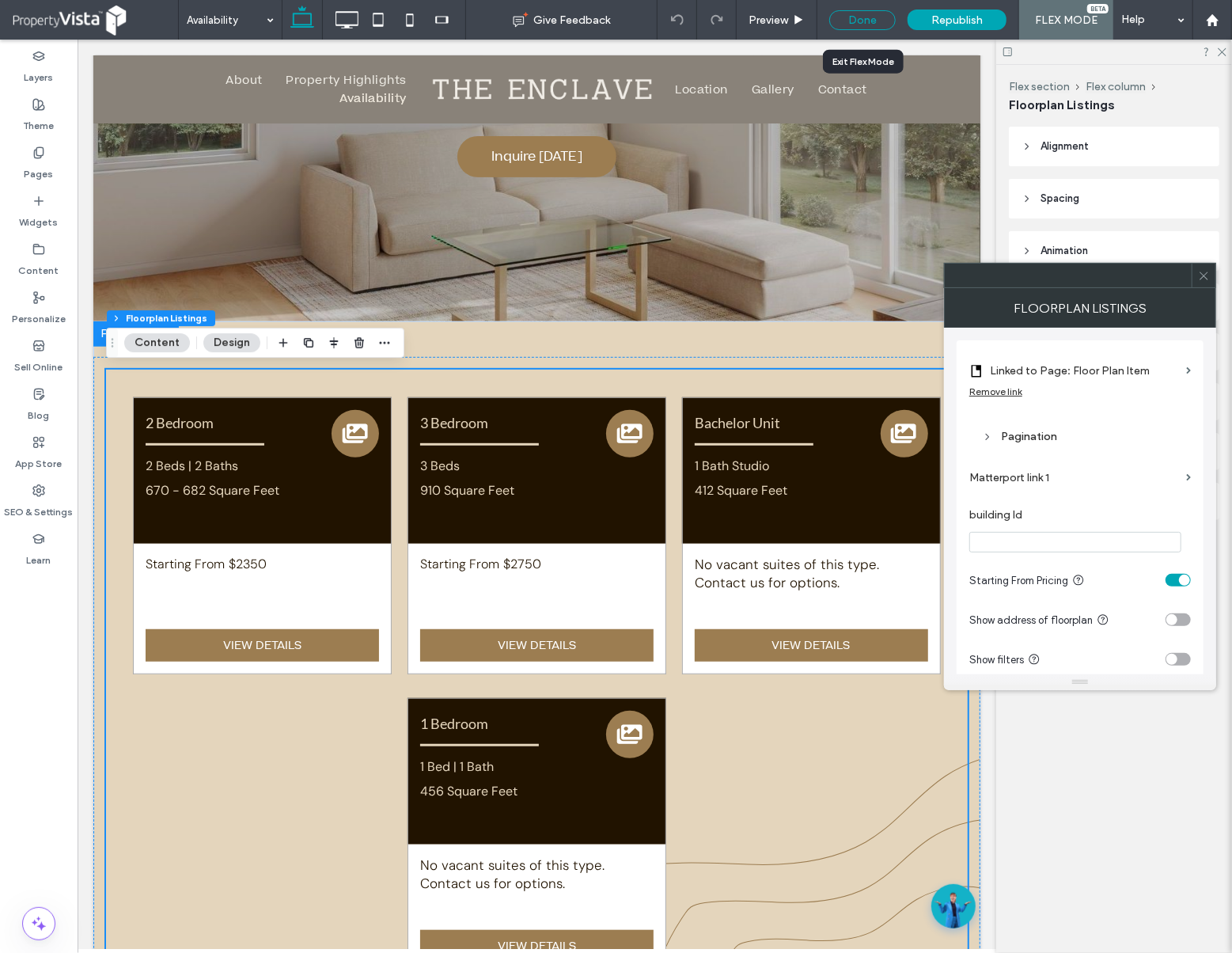
click at [848, 13] on div "Done" at bounding box center [862, 20] width 66 height 20
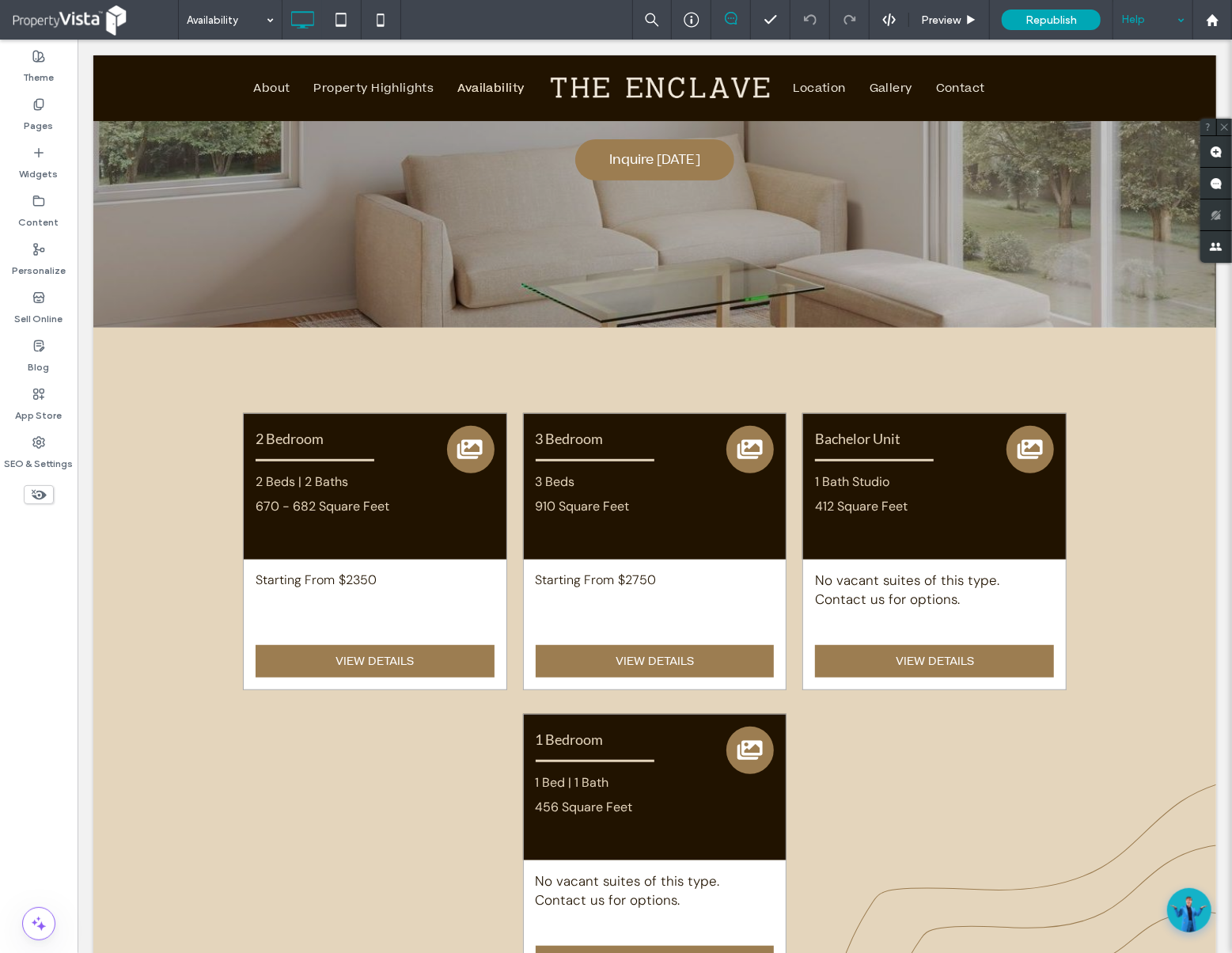
click at [1169, 22] on div "Help" at bounding box center [1152, 20] width 80 height 39
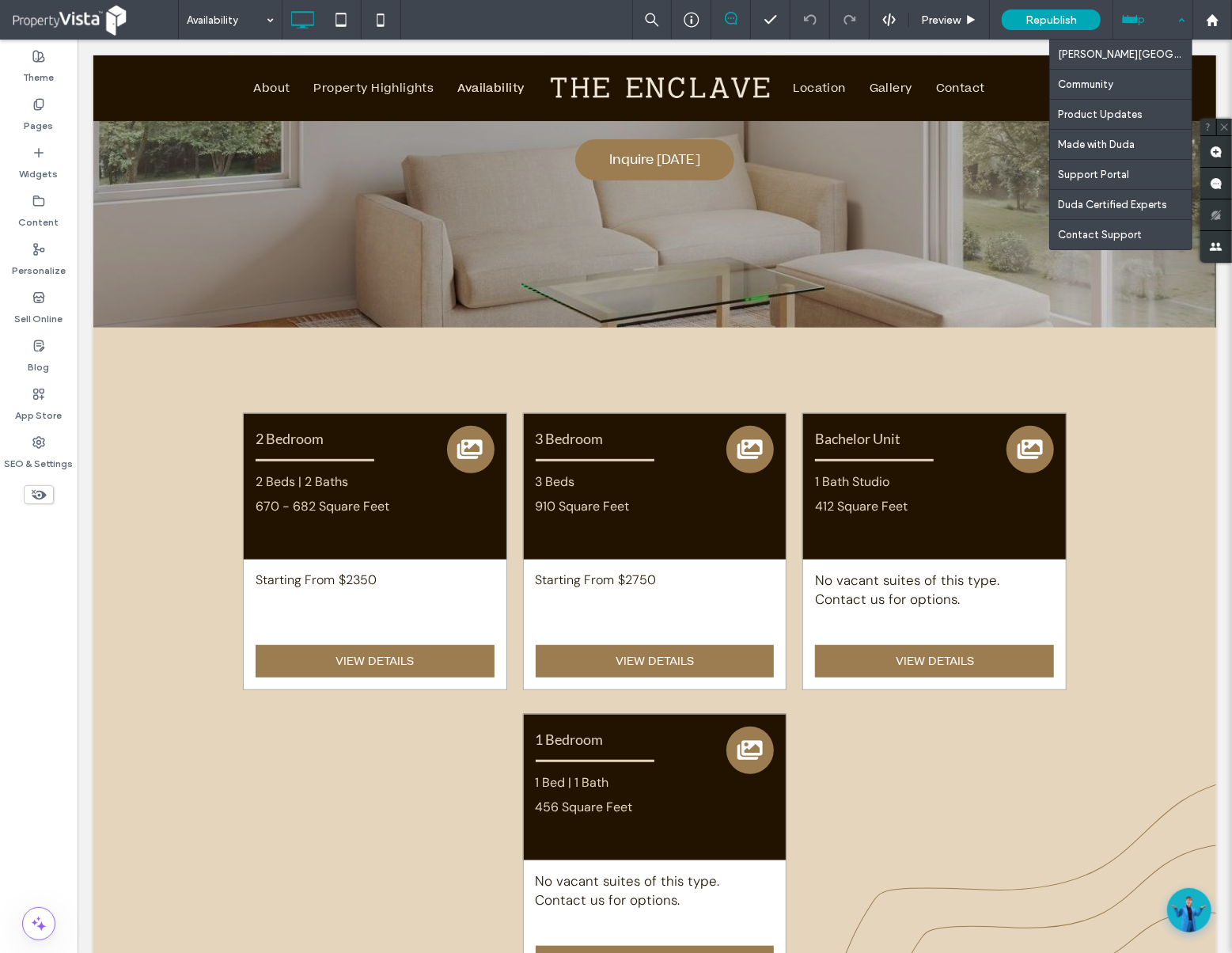
click at [1169, 22] on div "Help" at bounding box center [1152, 20] width 80 height 39
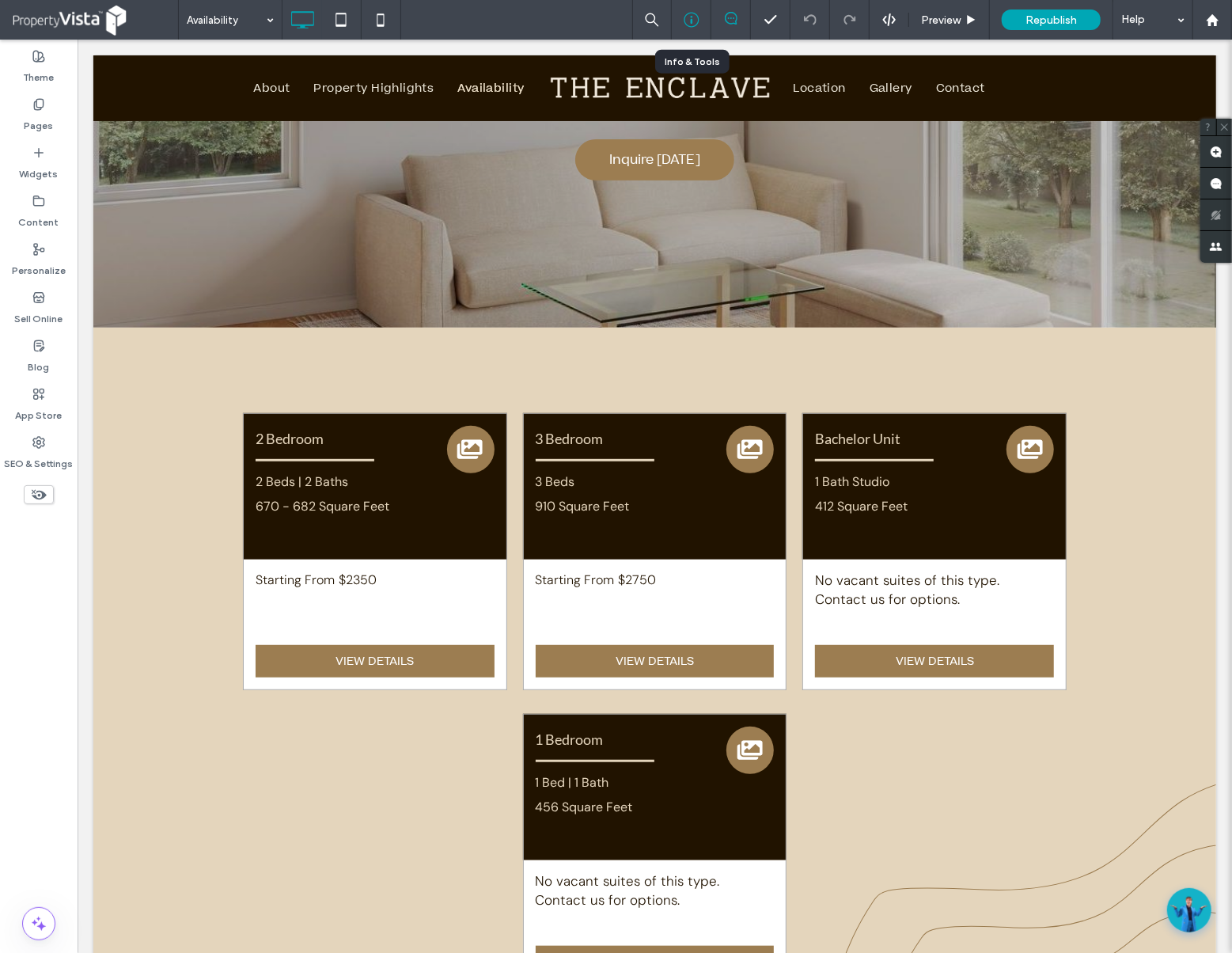
click at [687, 22] on icon at bounding box center [691, 20] width 16 height 16
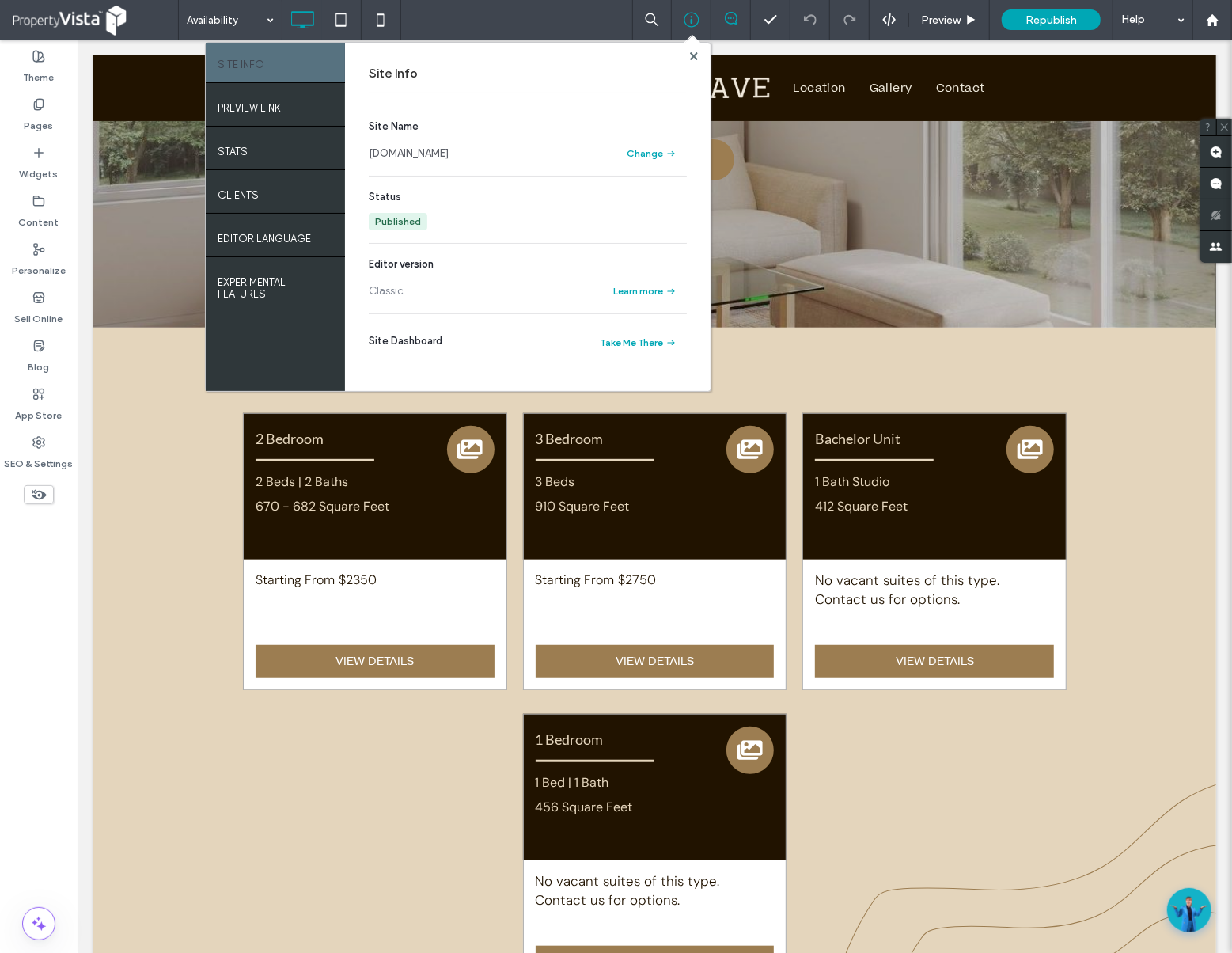
click at [590, 13] on div "Availability SITE INFO PREVIEW LINK STATS Clients EDITOR LANGUAGE EXPERIMENTAL …" at bounding box center [705, 20] width 1054 height 39
click at [36, 457] on label "SEO & Settings" at bounding box center [39, 460] width 69 height 22
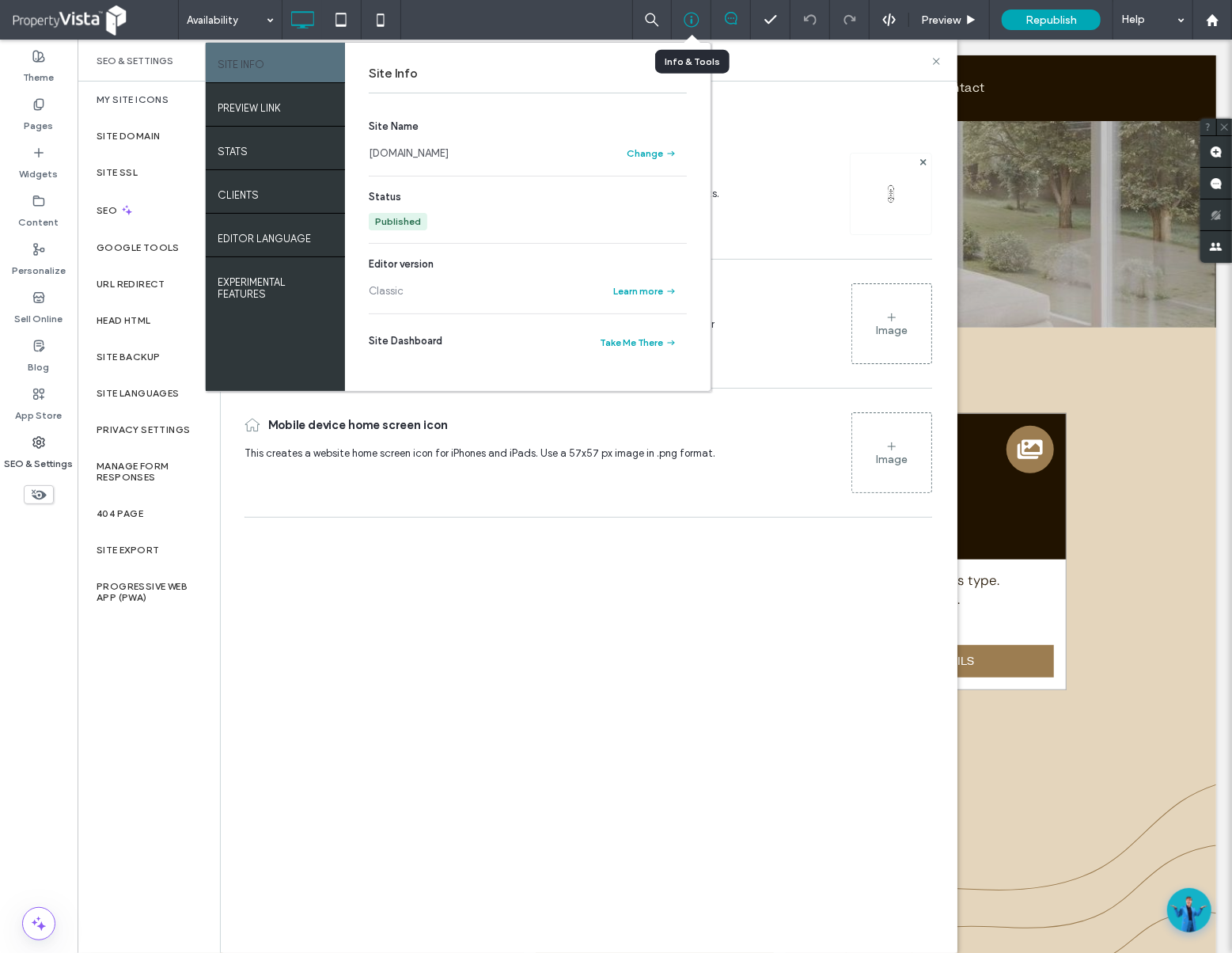
click at [692, 17] on icon at bounding box center [691, 20] width 16 height 16
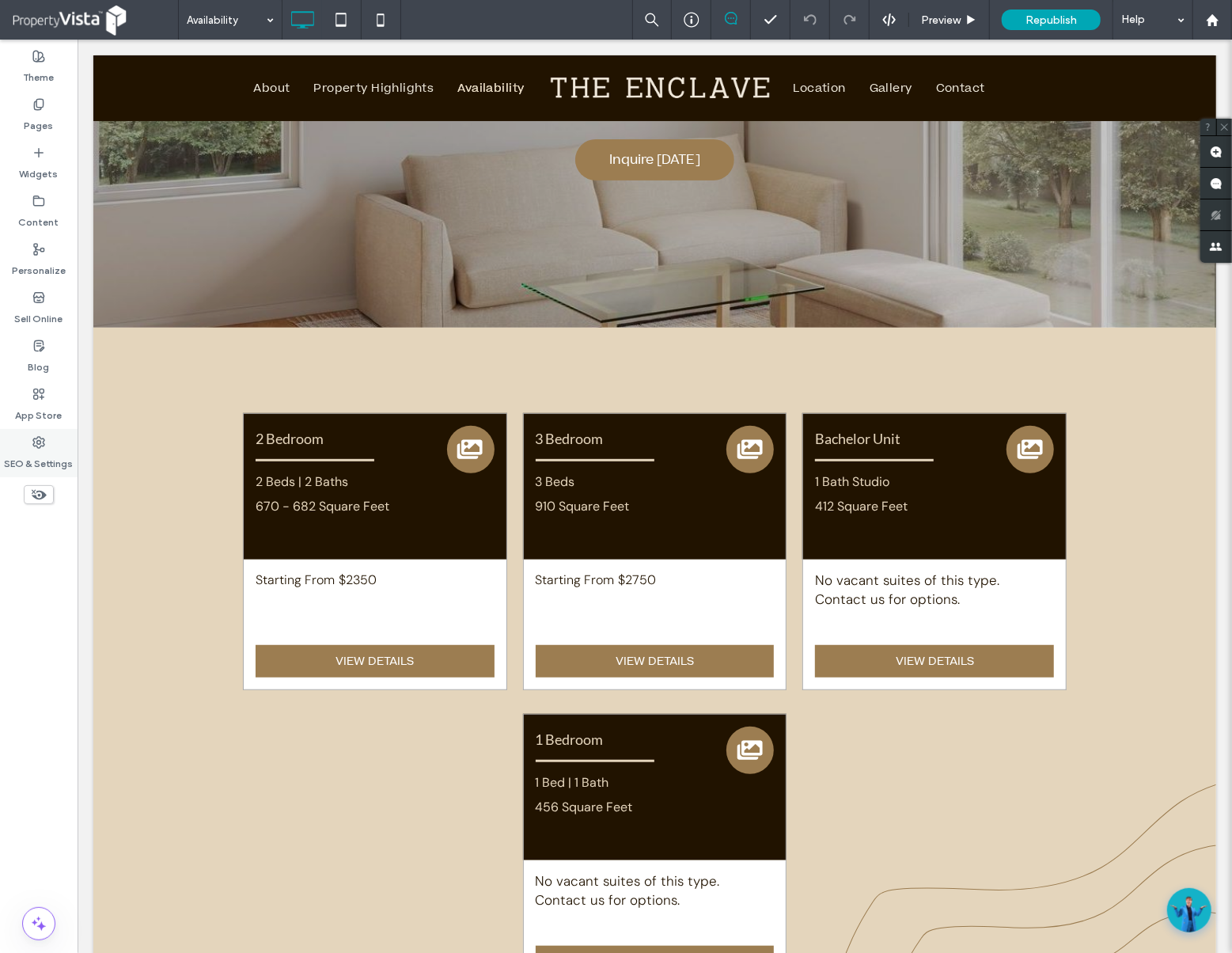
click at [44, 457] on label "SEO & Settings" at bounding box center [39, 460] width 69 height 22
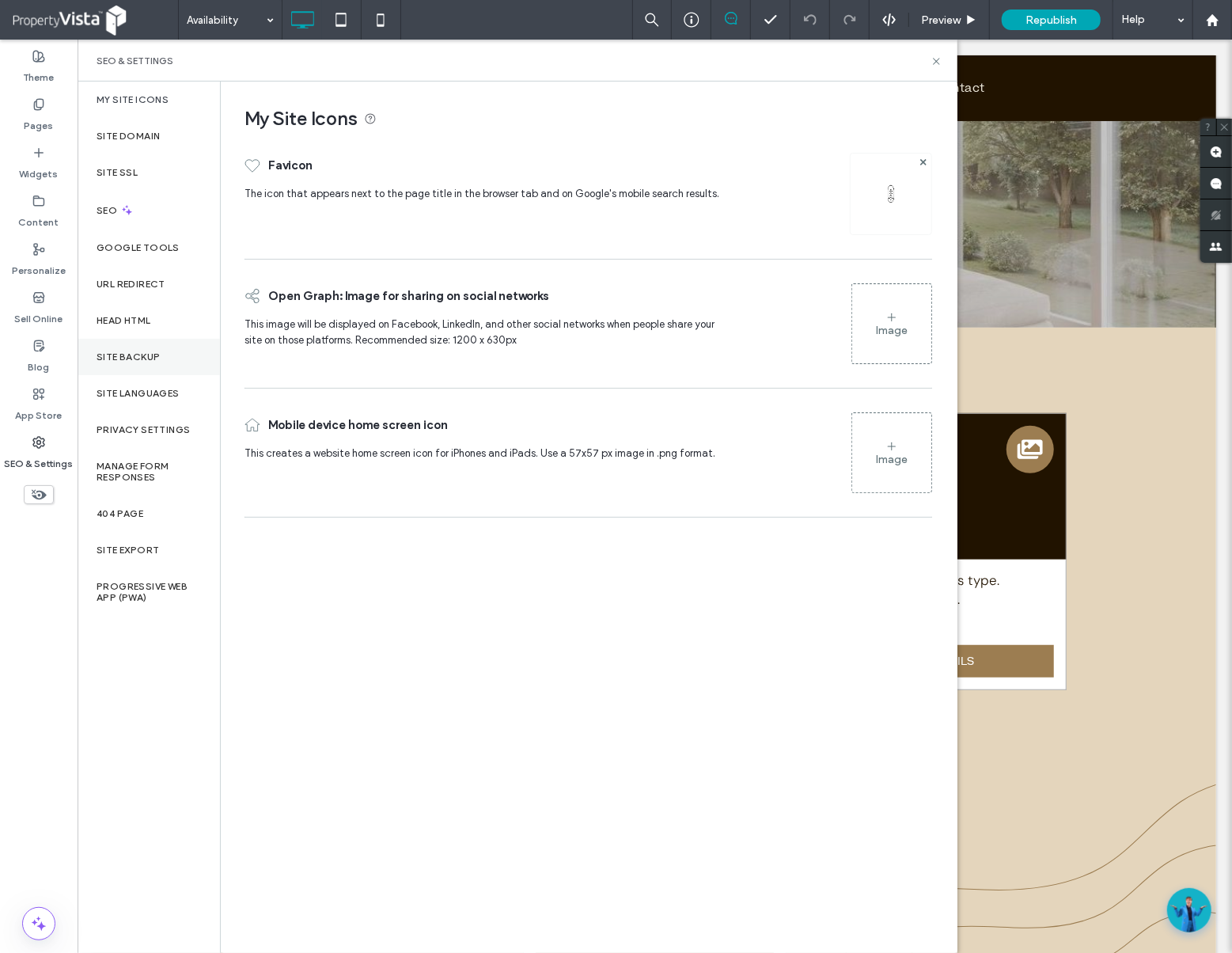
click at [161, 350] on div "Site Backup" at bounding box center [149, 357] width 142 height 37
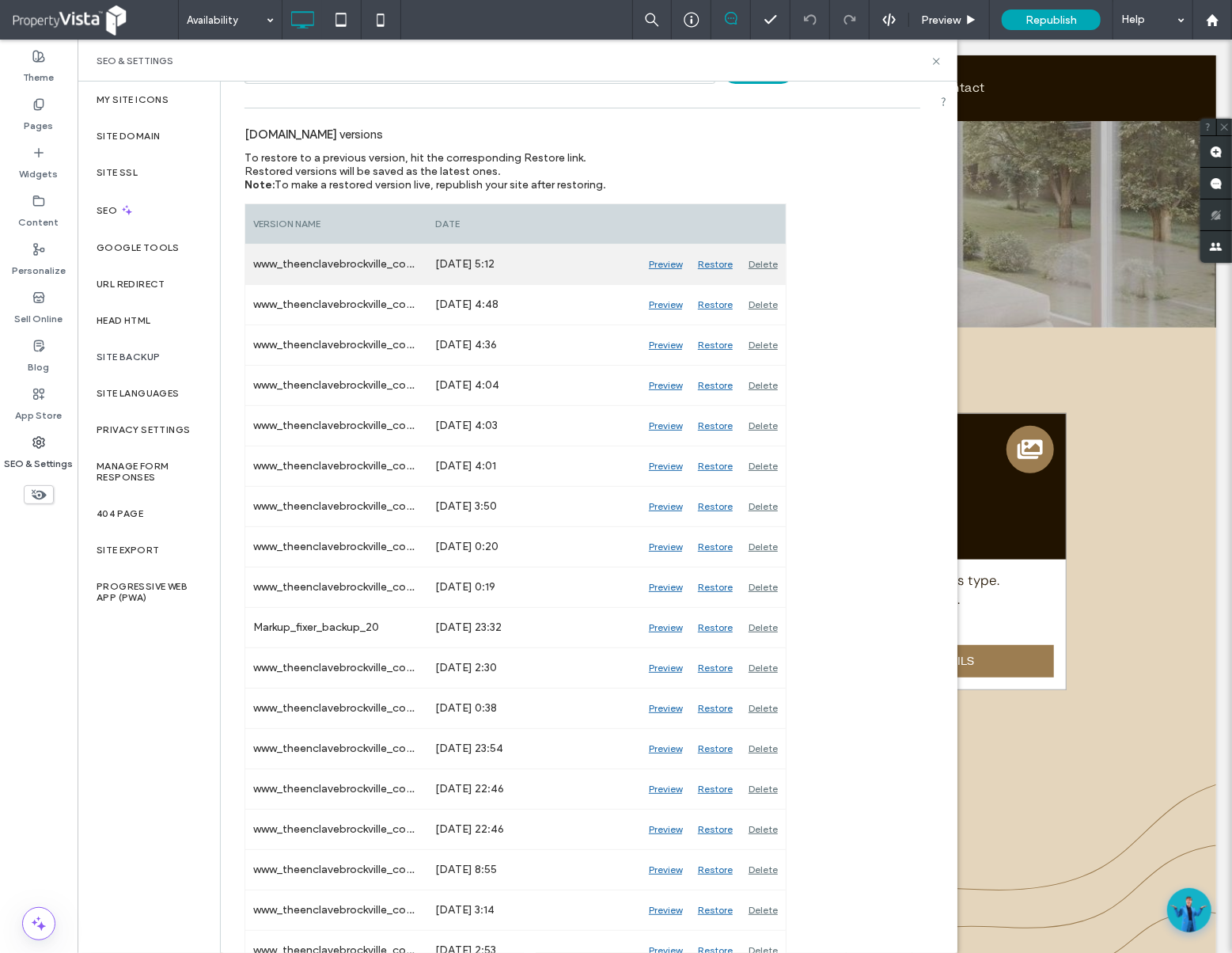
scroll to position [0, 0]
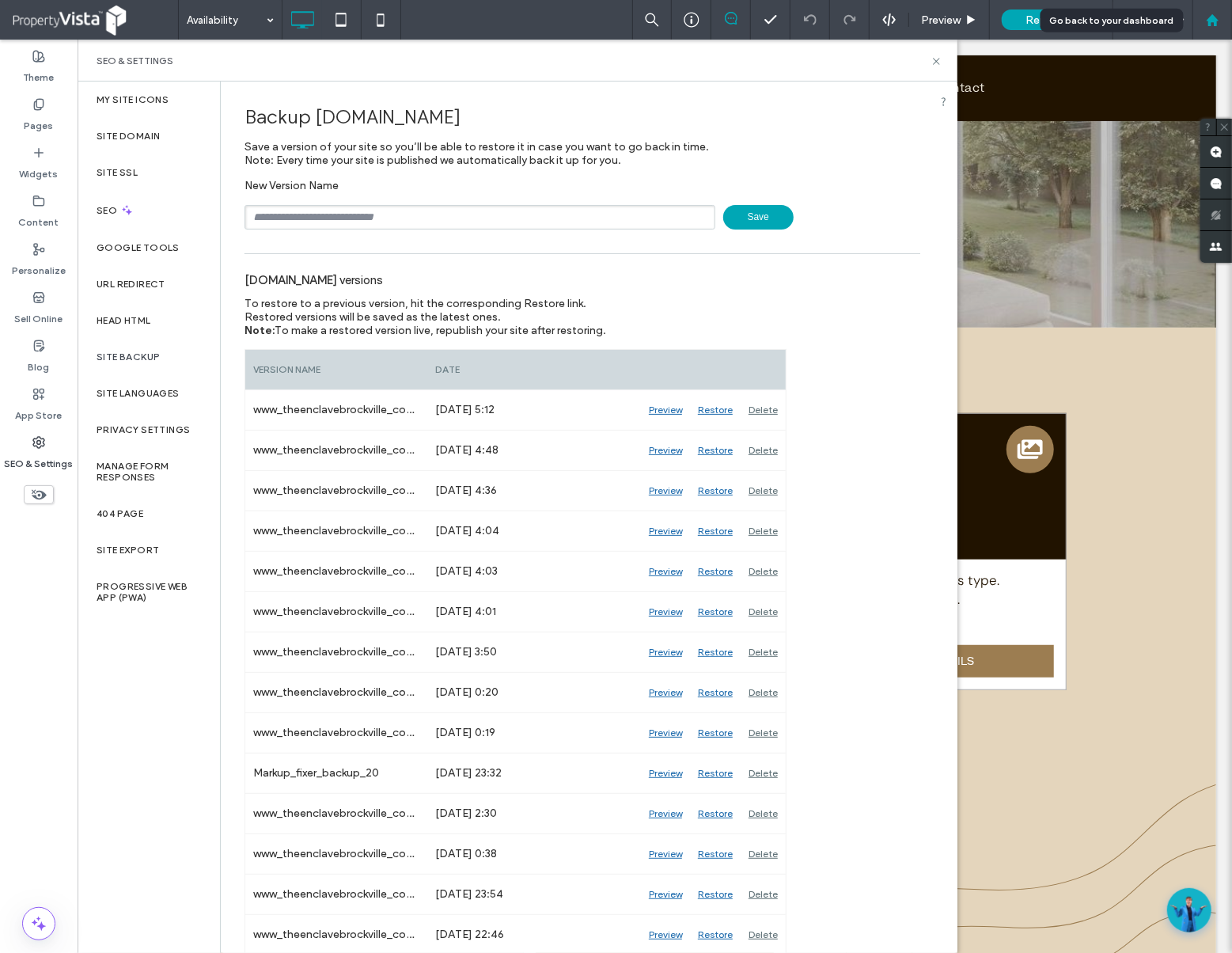
click at [1220, 23] on div at bounding box center [1211, 20] width 38 height 13
